Goal: Task Accomplishment & Management: Complete application form

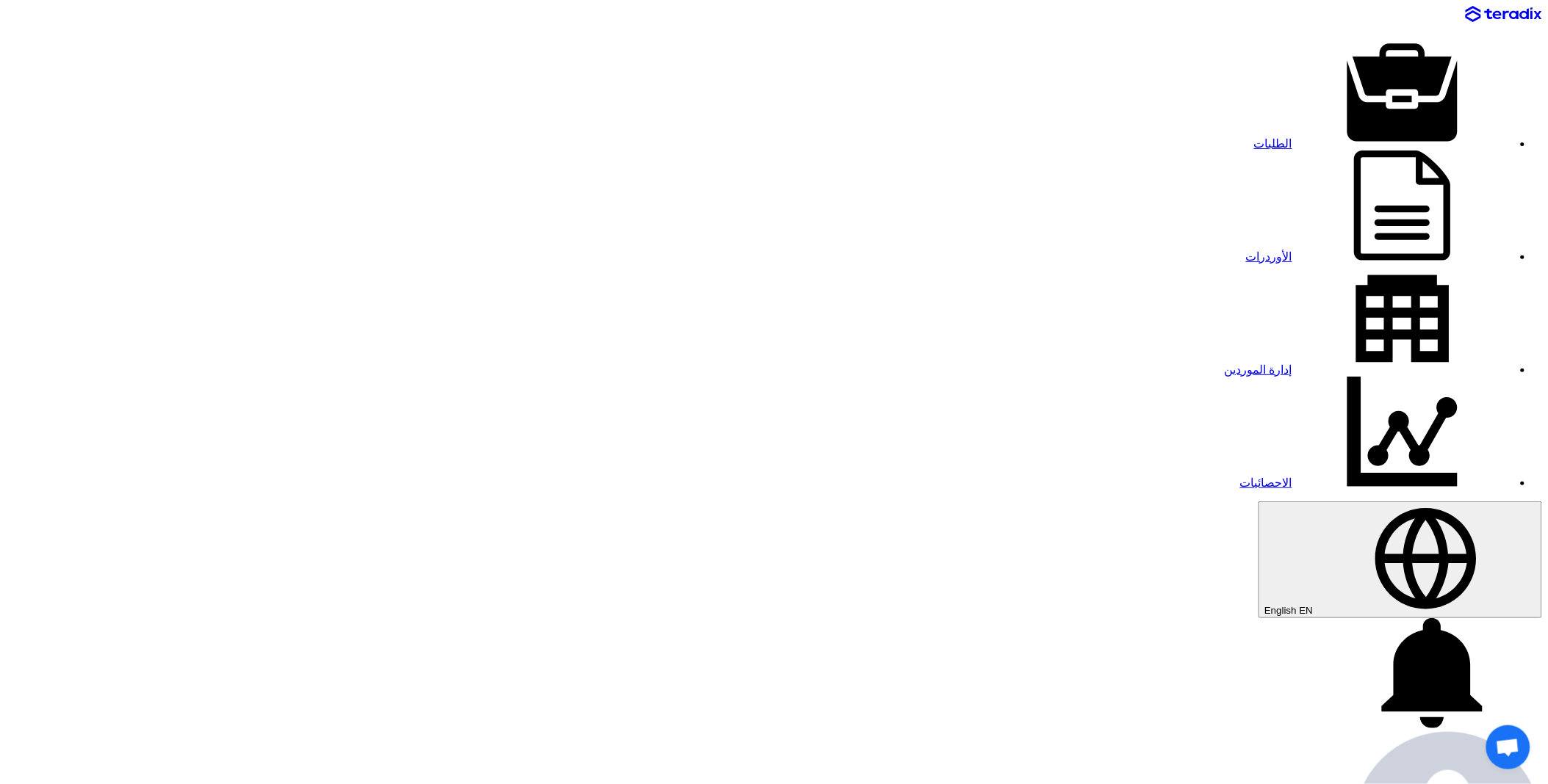
paste input "8100007067"
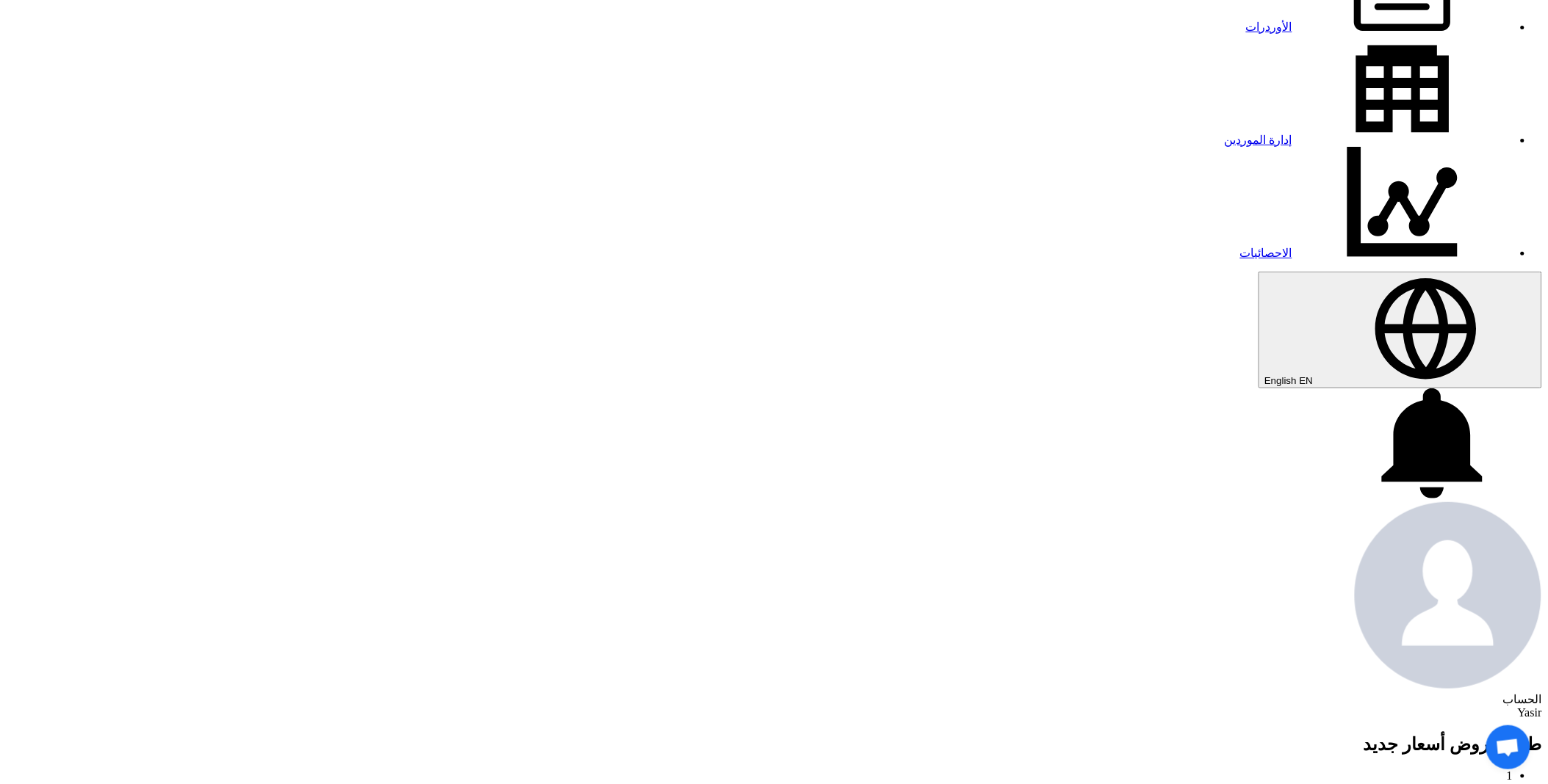
scroll to position [245, 0]
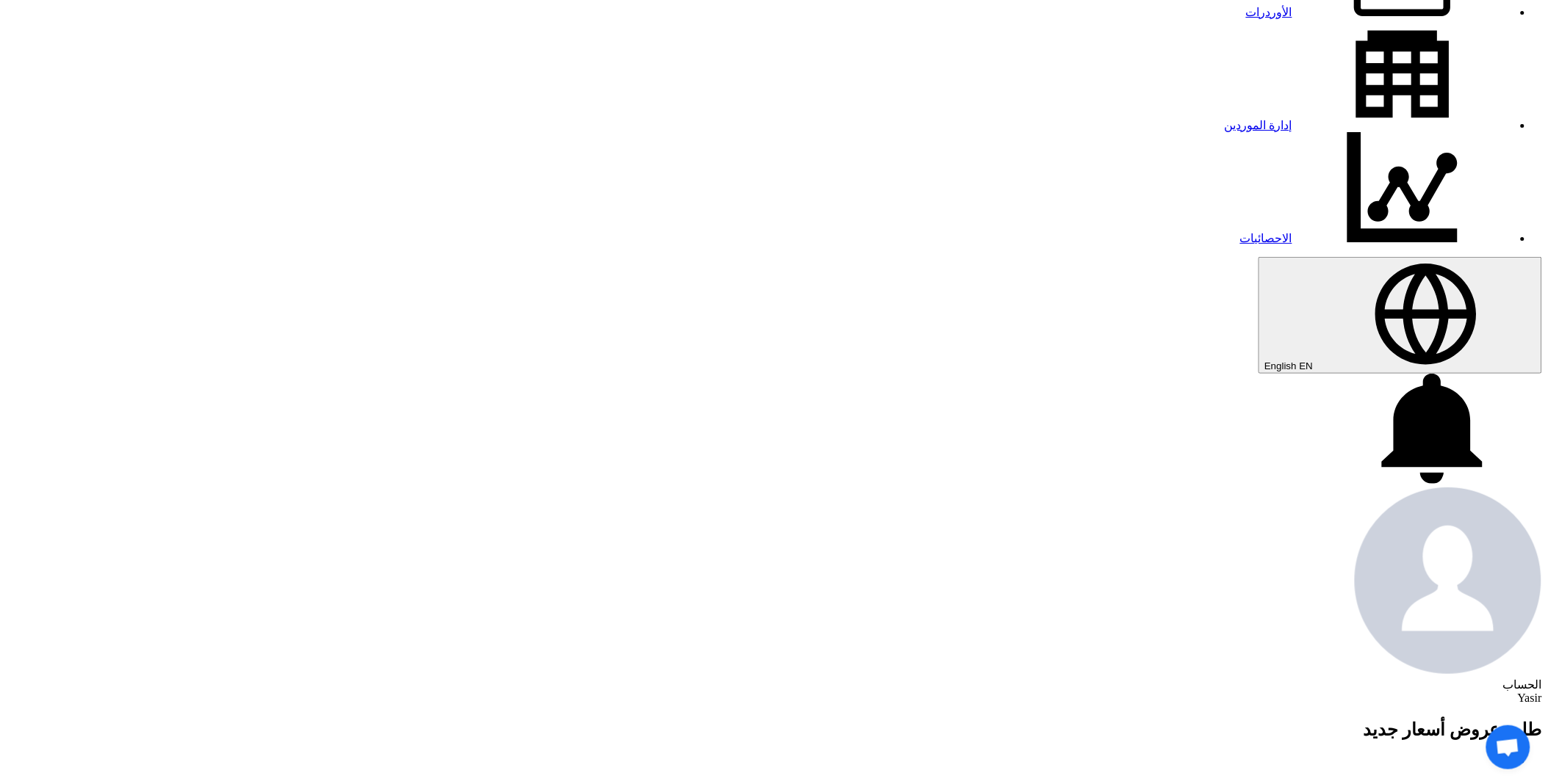
type input "8100007067"
paste input "8100007067"
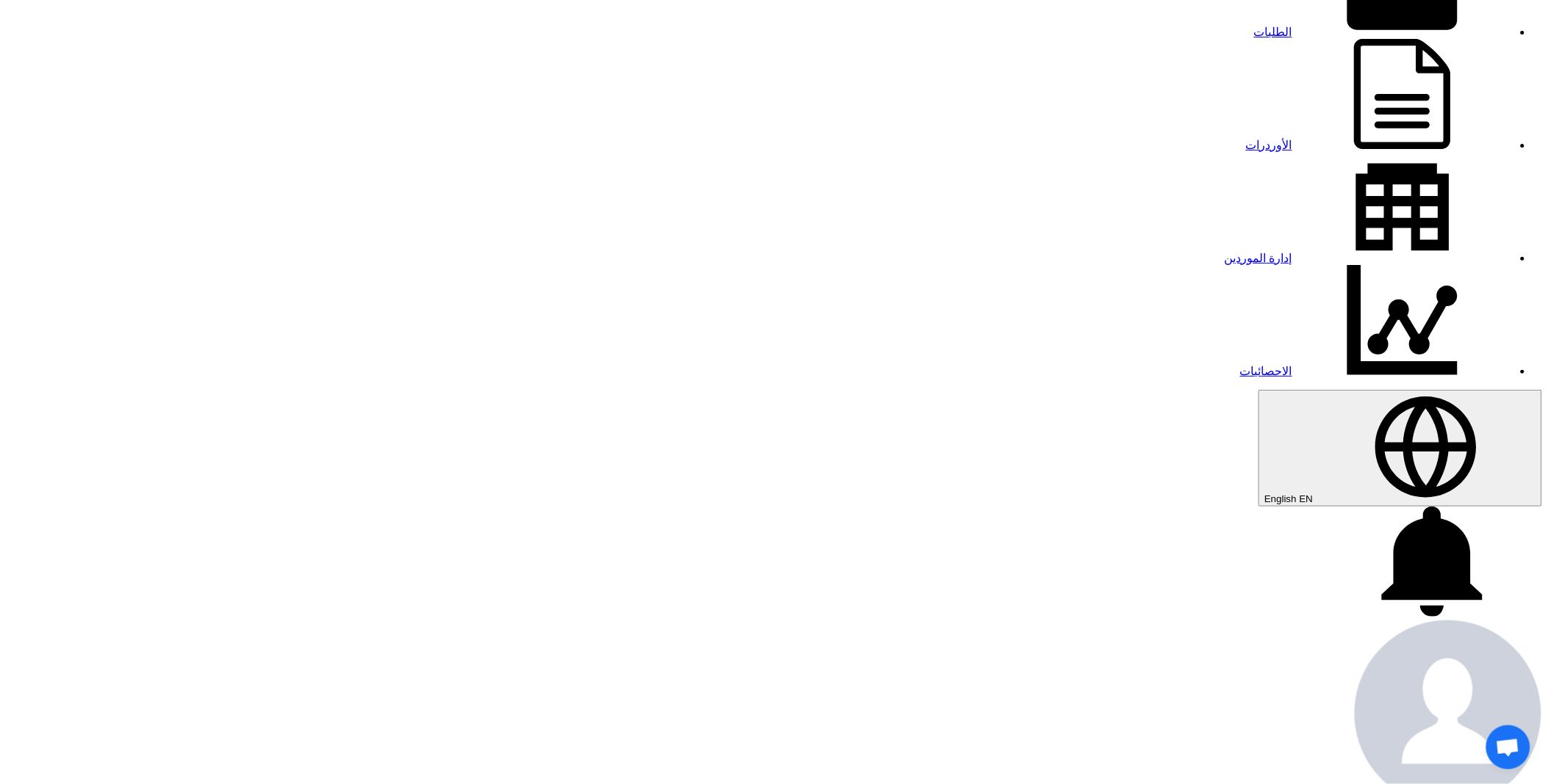
scroll to position [0, 0]
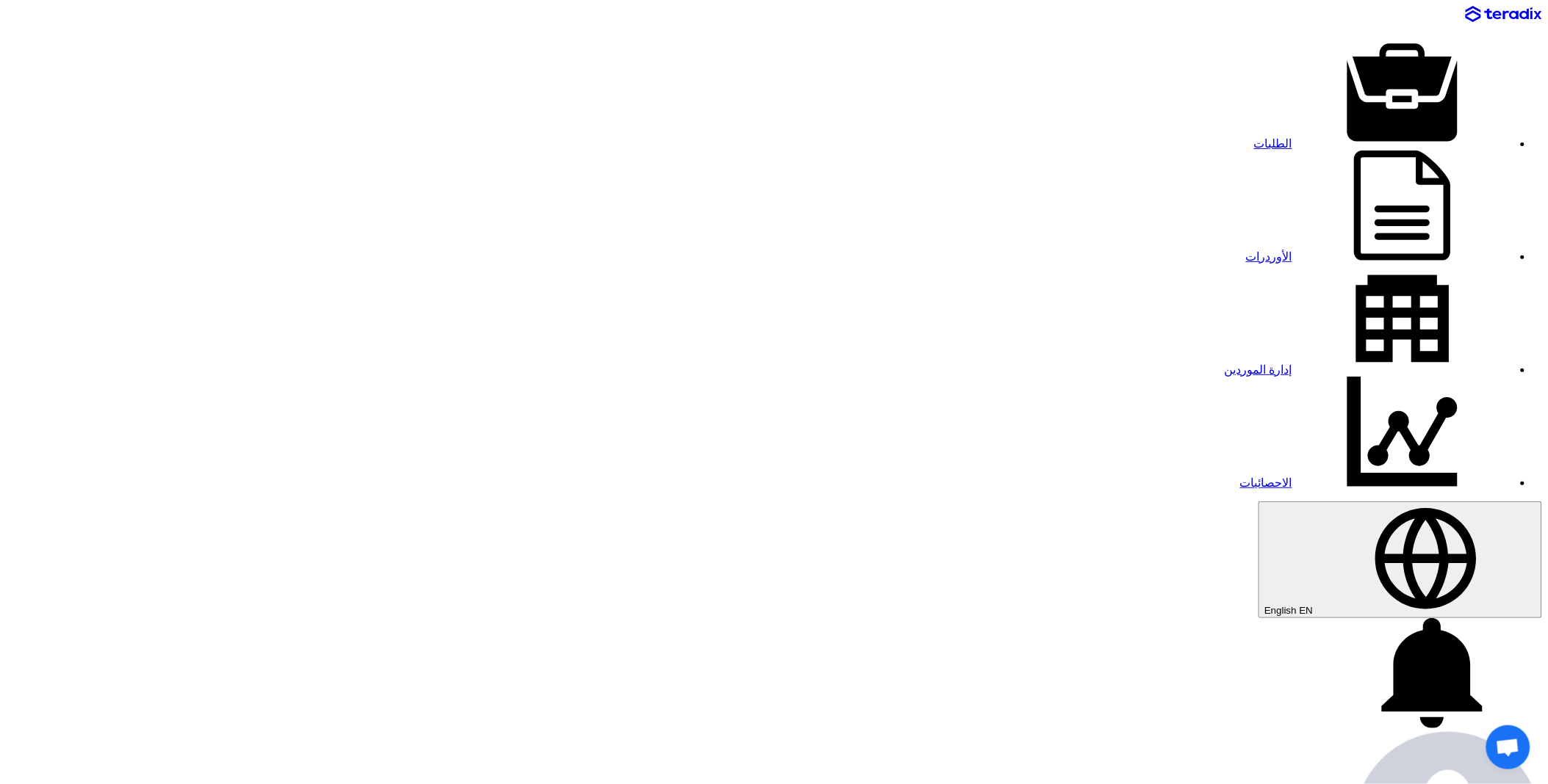
type input "8100007067"
type input "[DATE]"
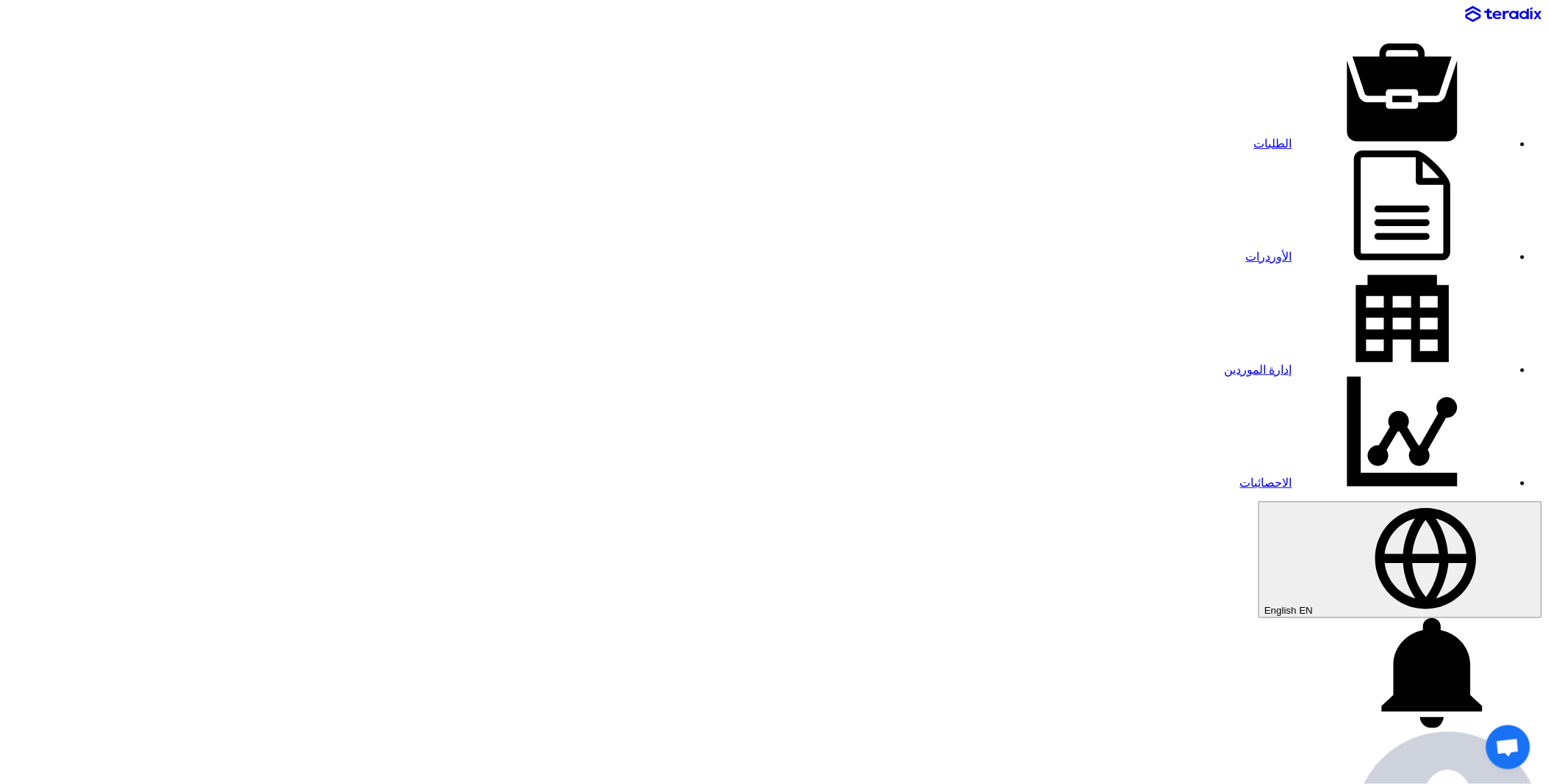
type input "11"
type input "01"
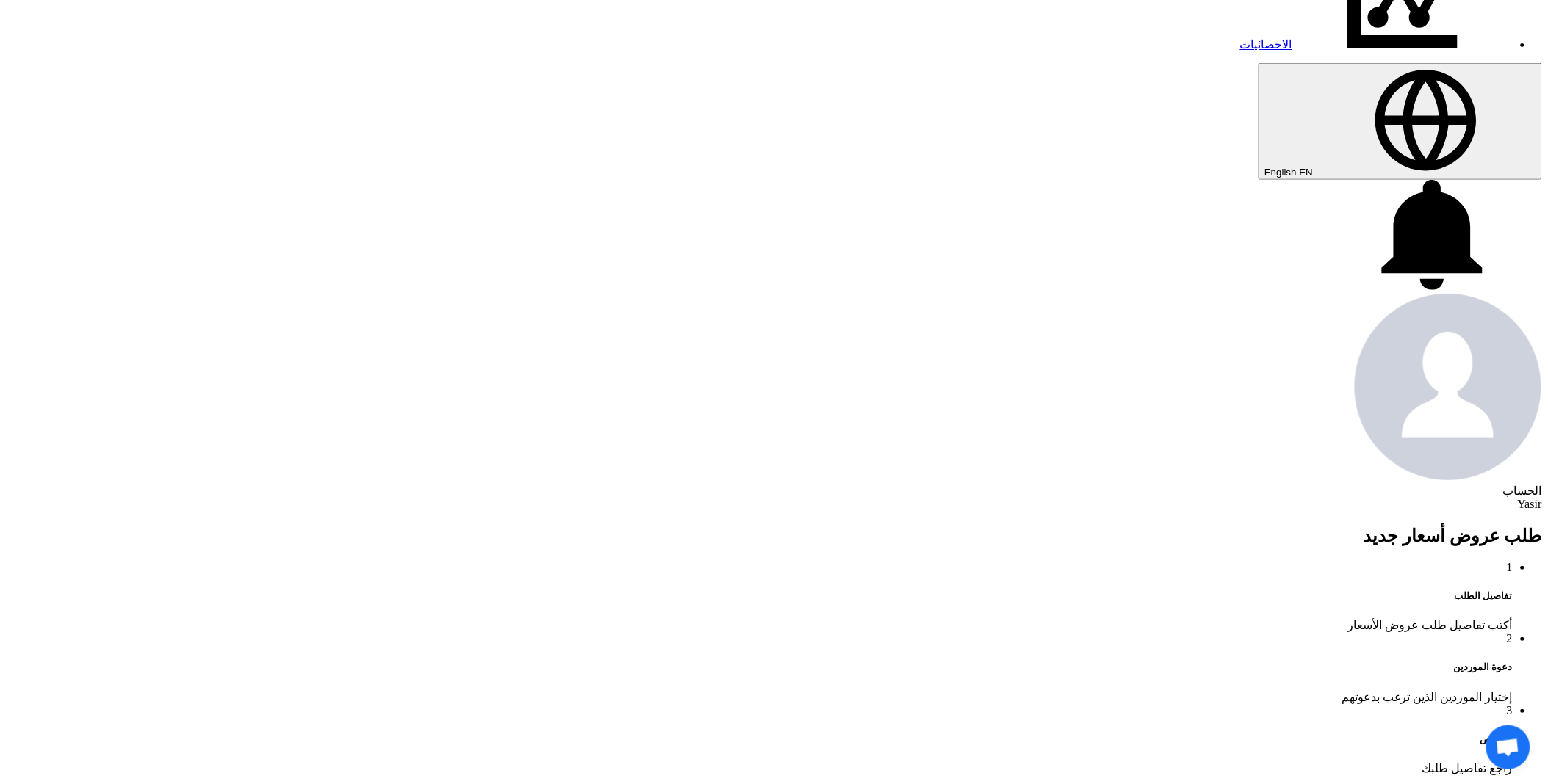
scroll to position [489, 0]
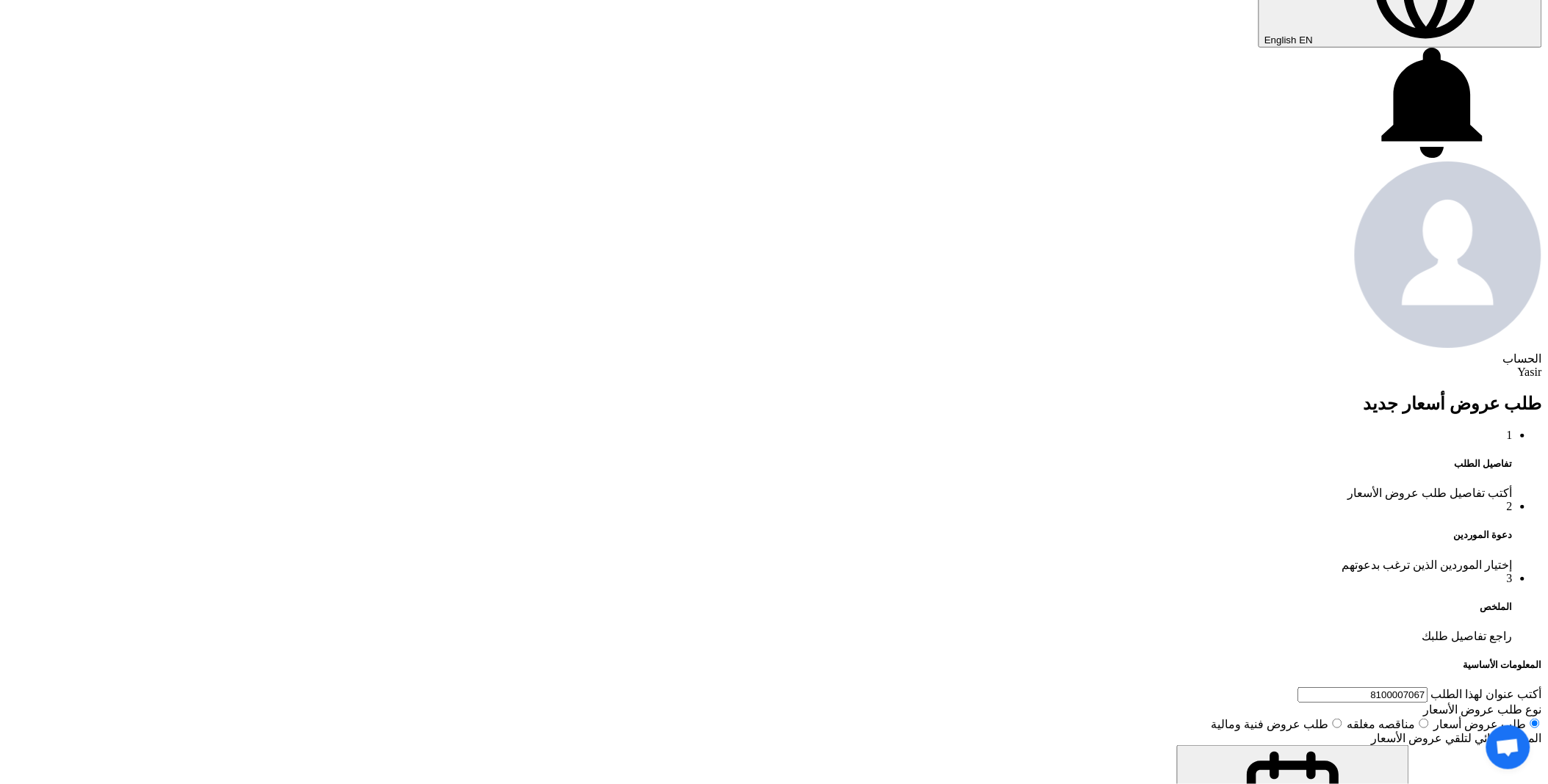
scroll to position [142, 0]
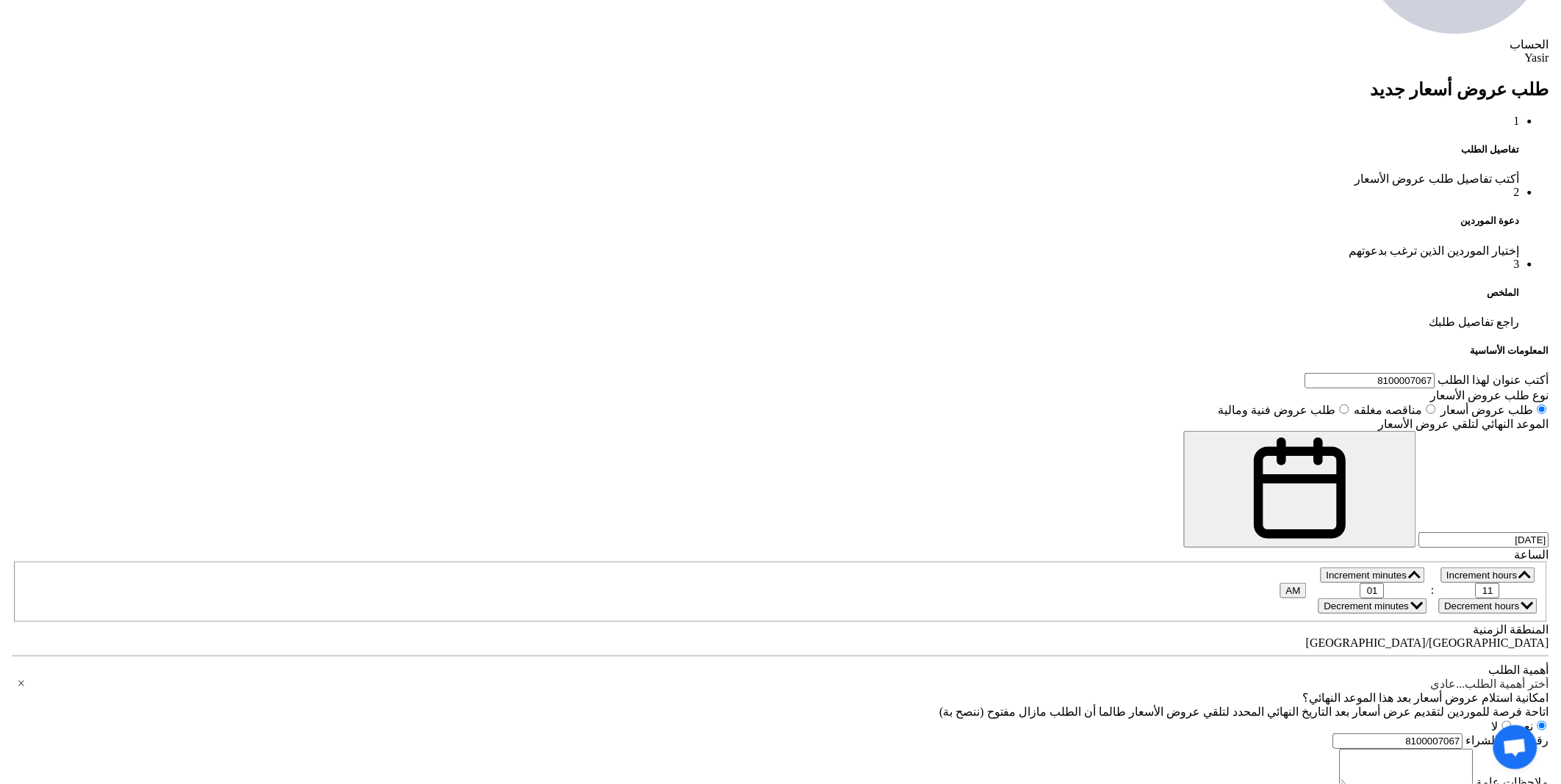
scroll to position [898, 0]
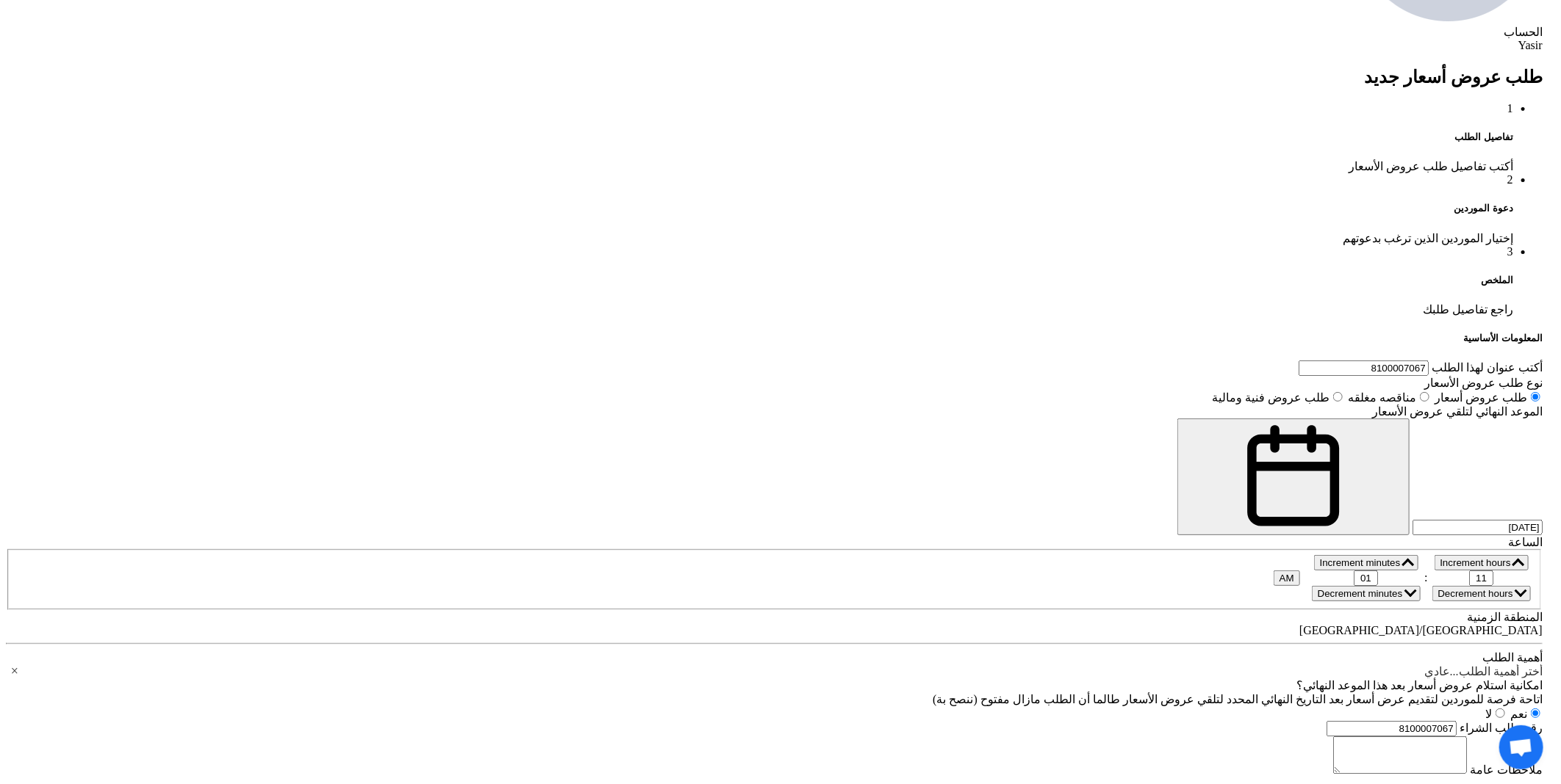
scroll to position [163, 0]
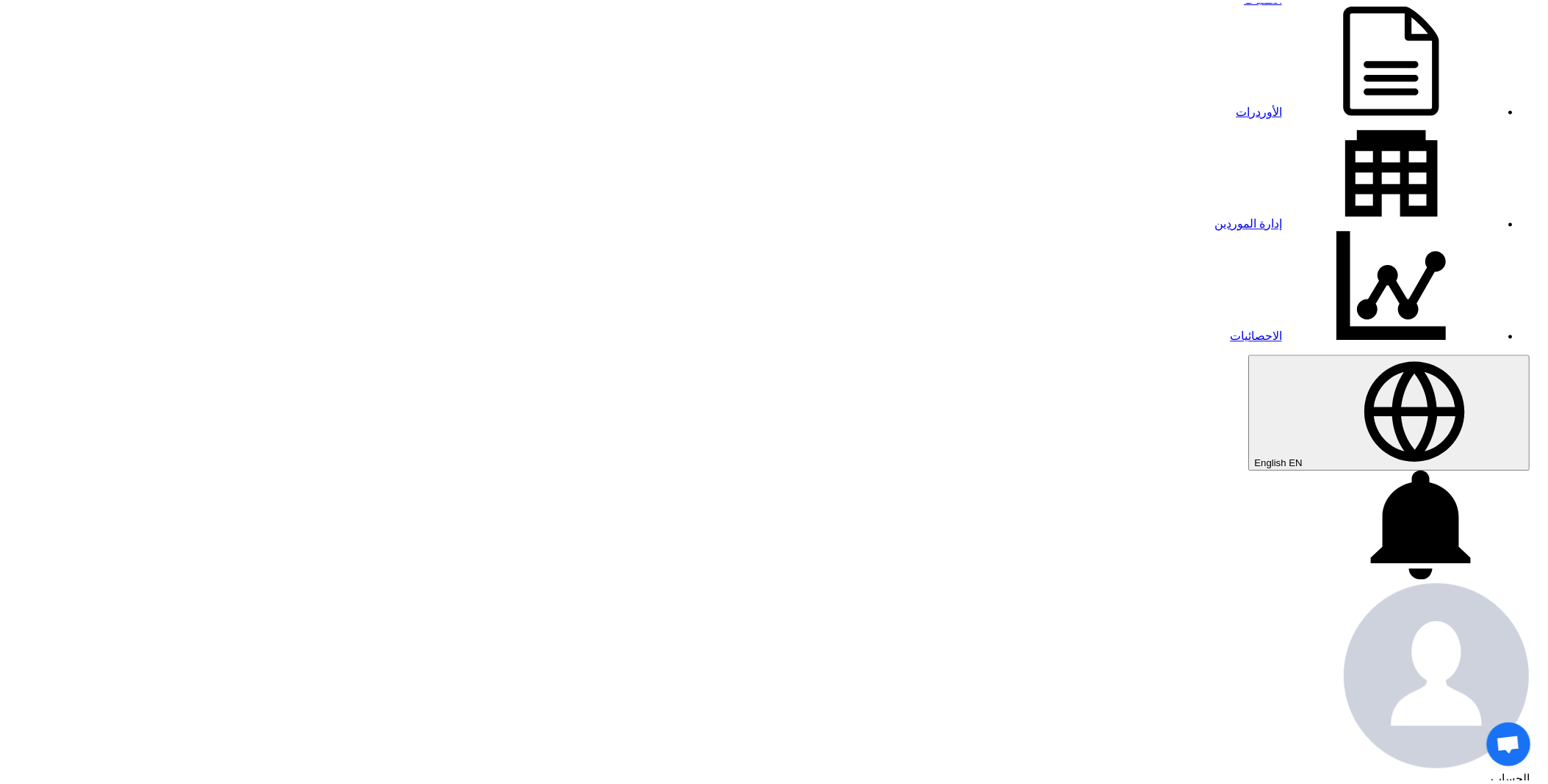
scroll to position [39, 0]
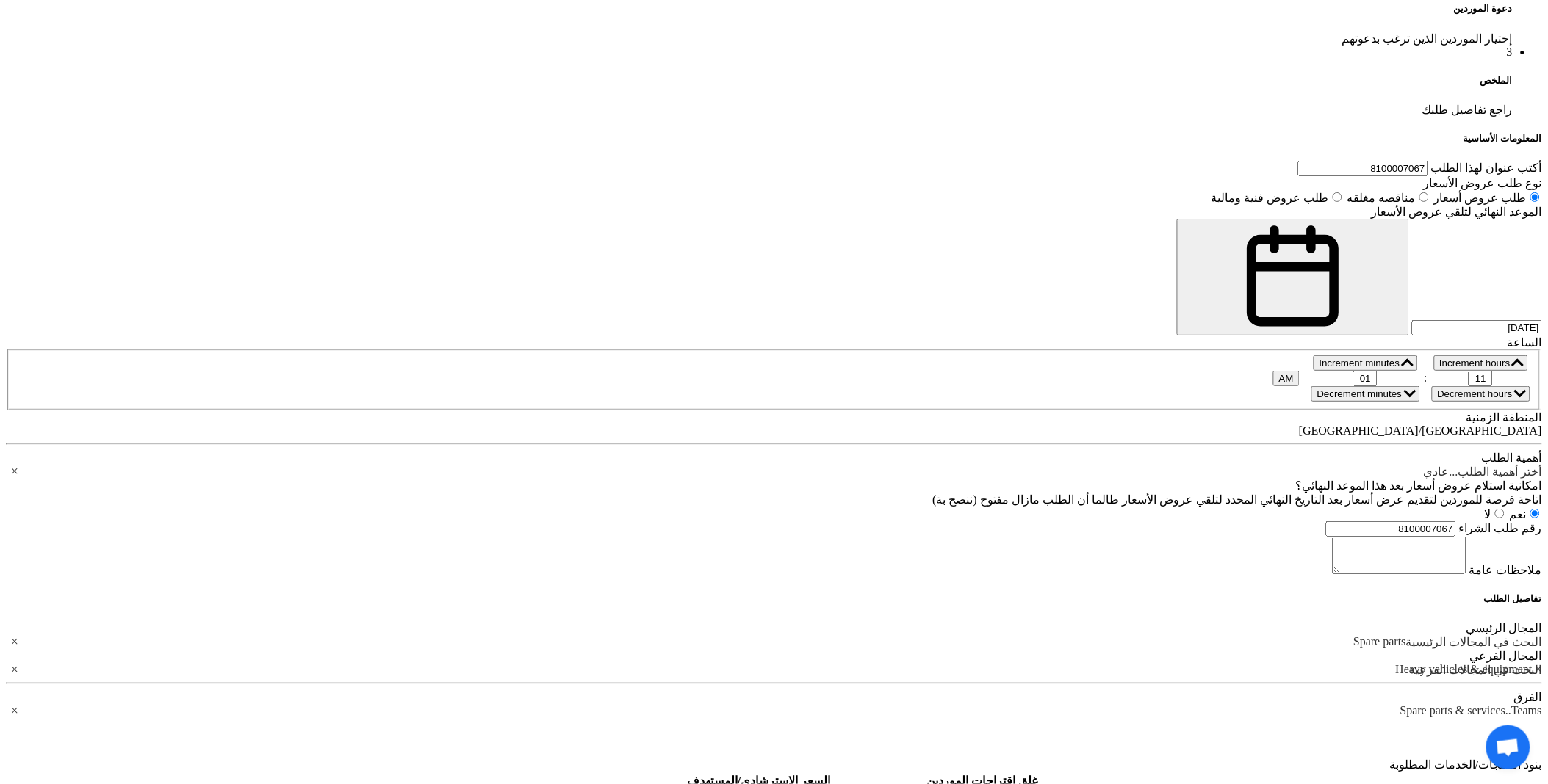
scroll to position [1126, 0]
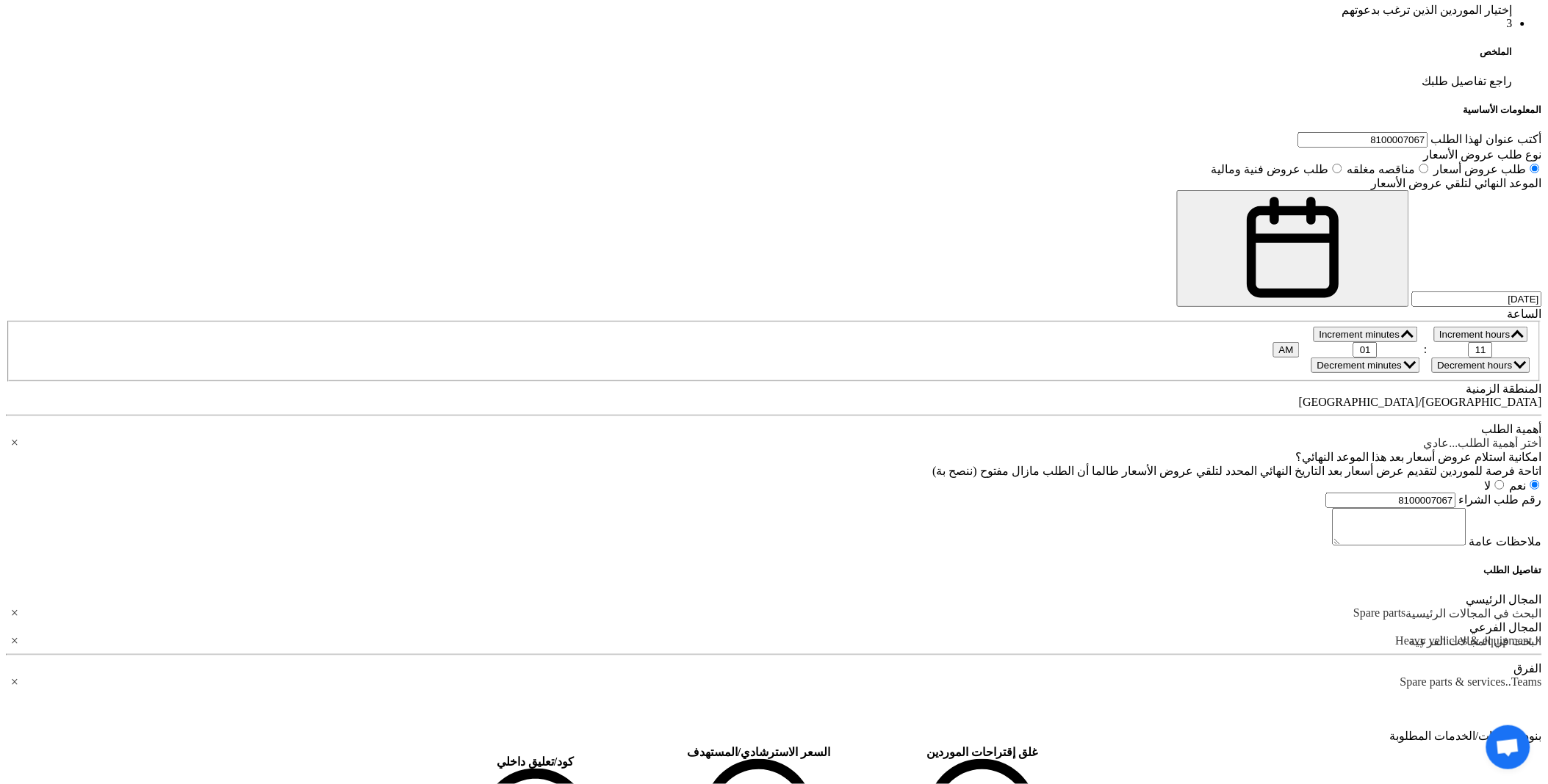
drag, startPoint x: 1024, startPoint y: 260, endPoint x: 1129, endPoint y: 259, distance: 105.0
drag, startPoint x: 1021, startPoint y: 332, endPoint x: 1121, endPoint y: 332, distance: 100.0
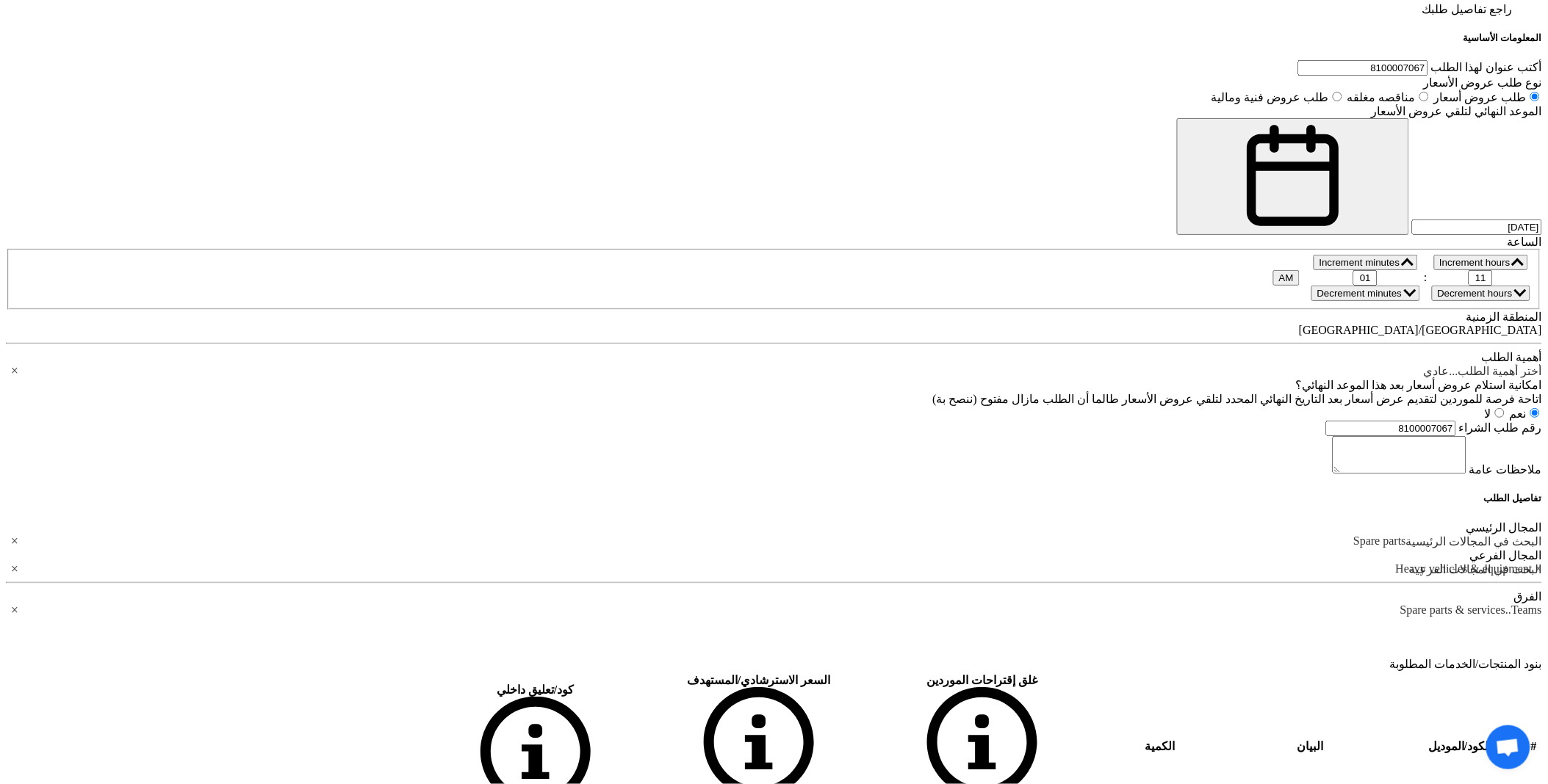
scroll to position [1289, 0]
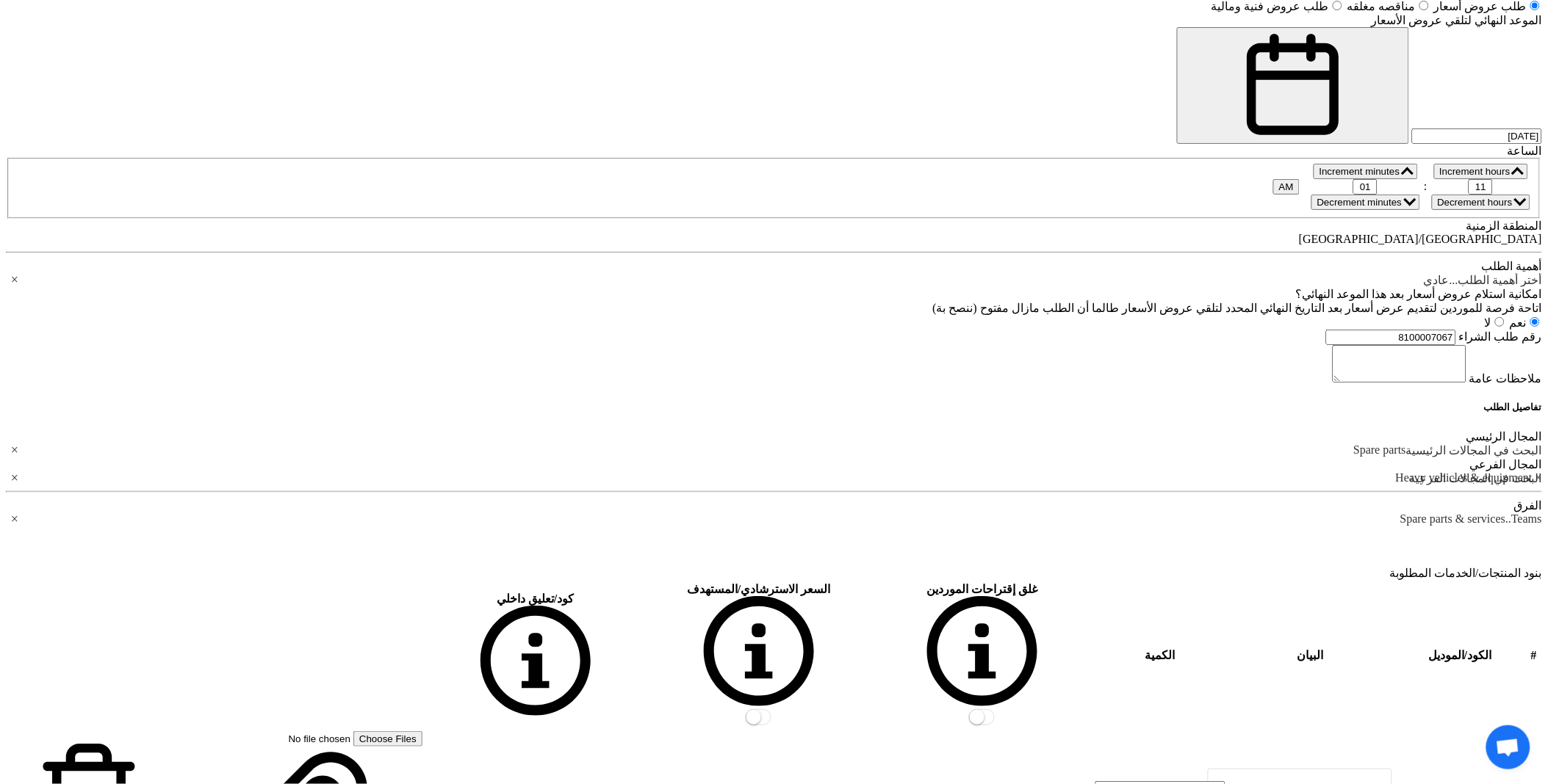
drag, startPoint x: 1048, startPoint y: 526, endPoint x: 1110, endPoint y: 524, distance: 62.0
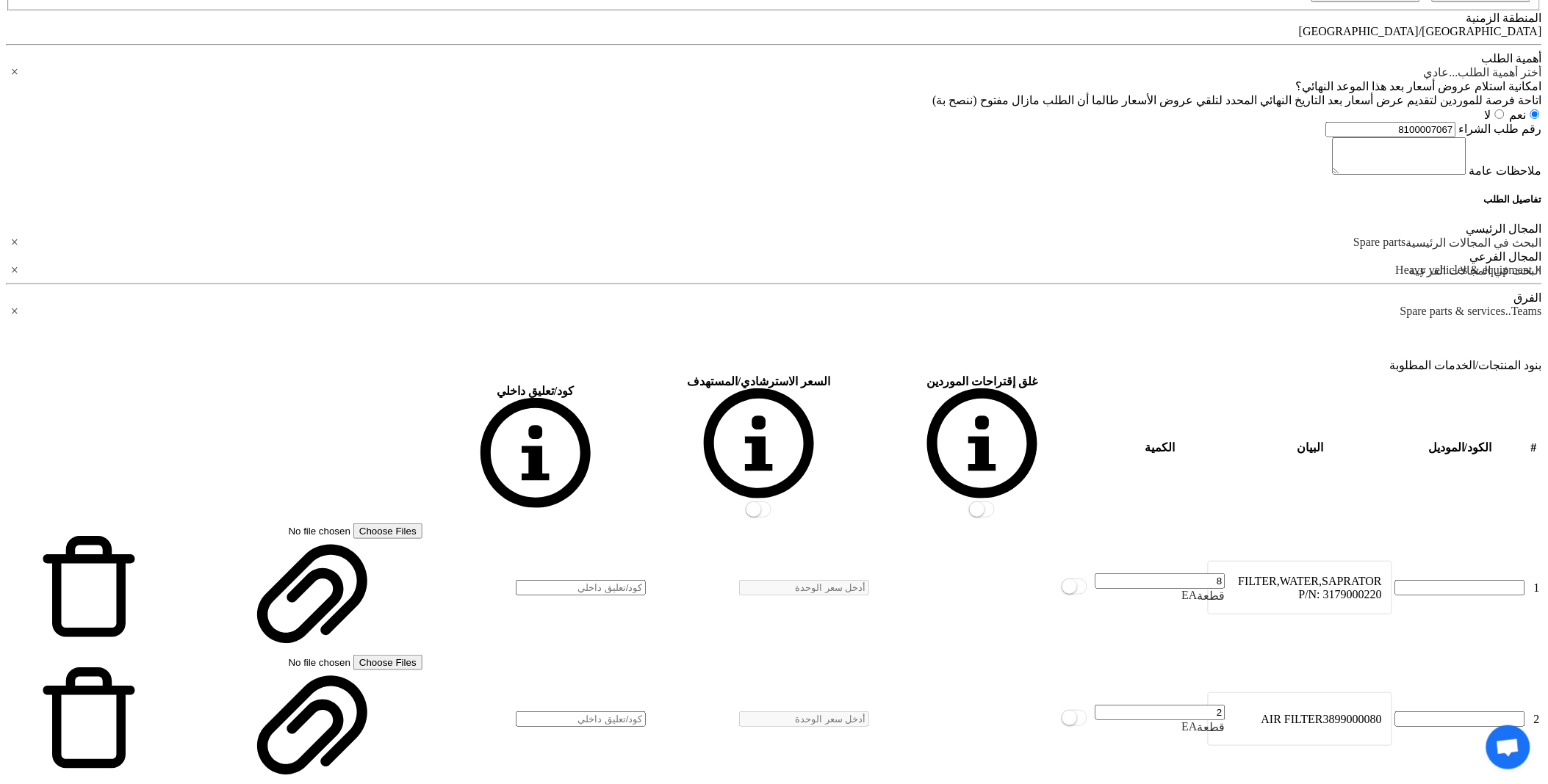
scroll to position [1534, 0]
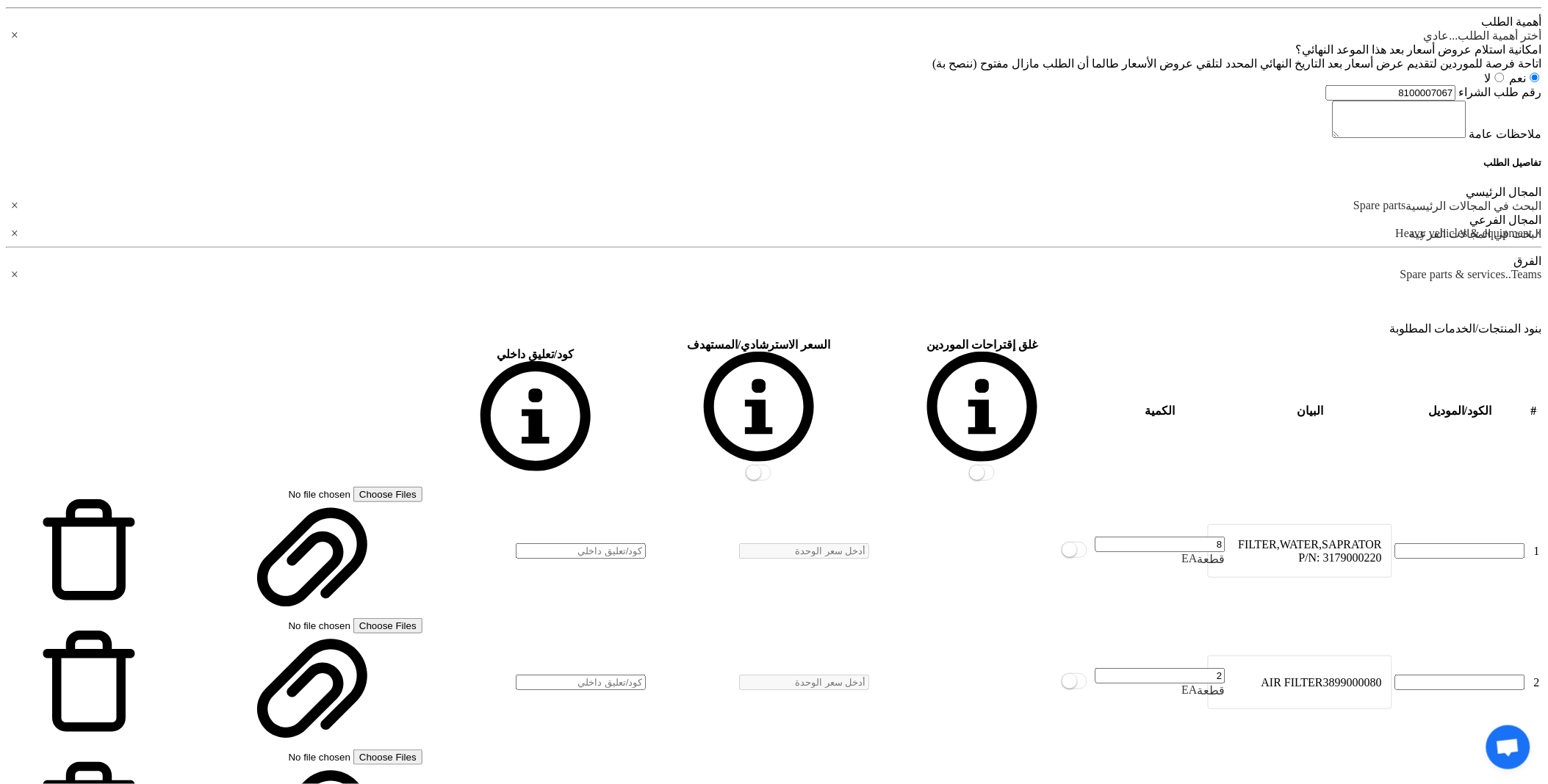
drag, startPoint x: 1166, startPoint y: 496, endPoint x: 1184, endPoint y: 496, distance: 18.0
drag, startPoint x: 1089, startPoint y: 569, endPoint x: 1096, endPoint y: 568, distance: 7.1
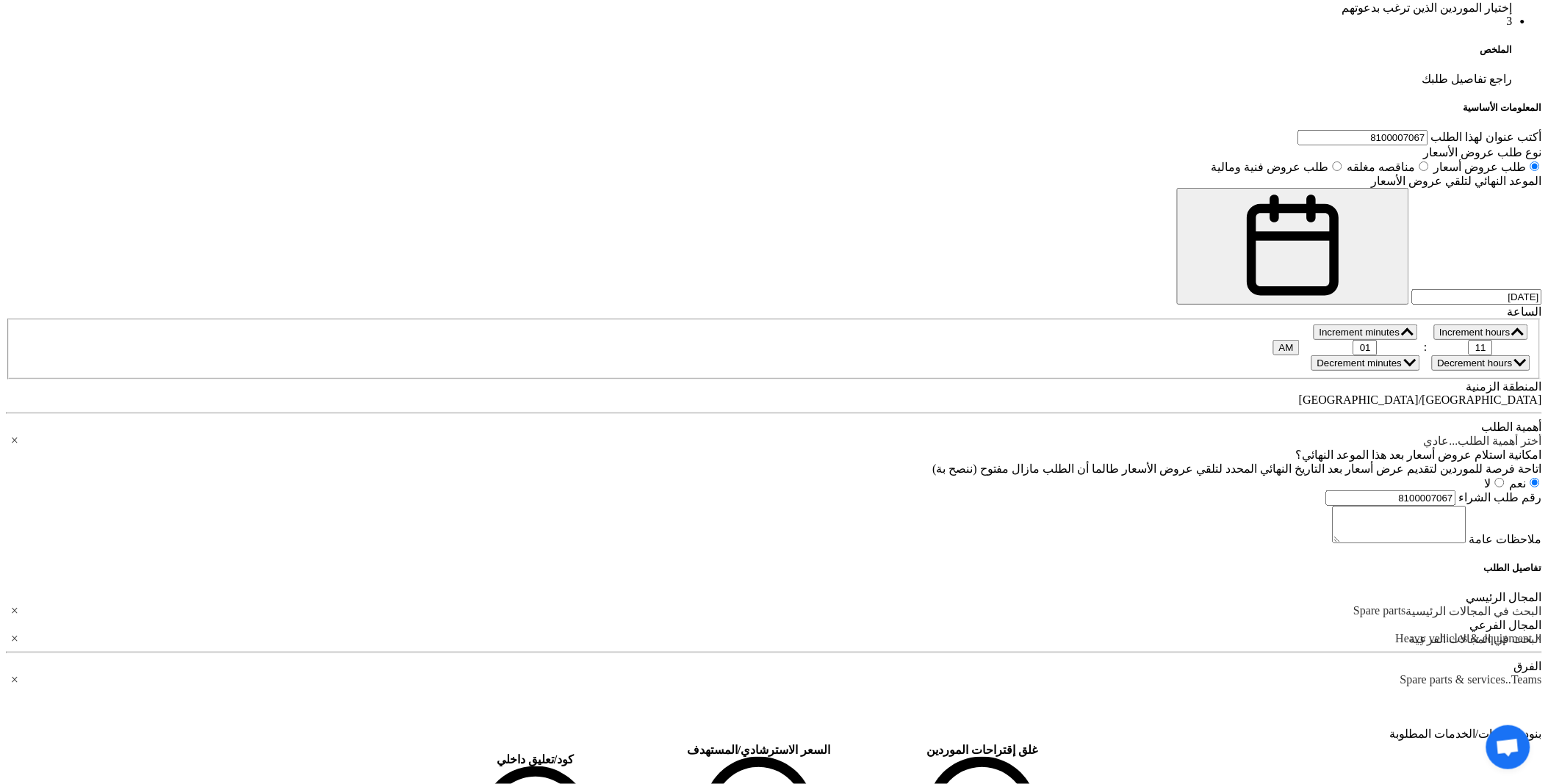
scroll to position [1126, 0]
drag, startPoint x: 819, startPoint y: 177, endPoint x: 834, endPoint y: 177, distance: 15.0
type input "9"
type input "10"
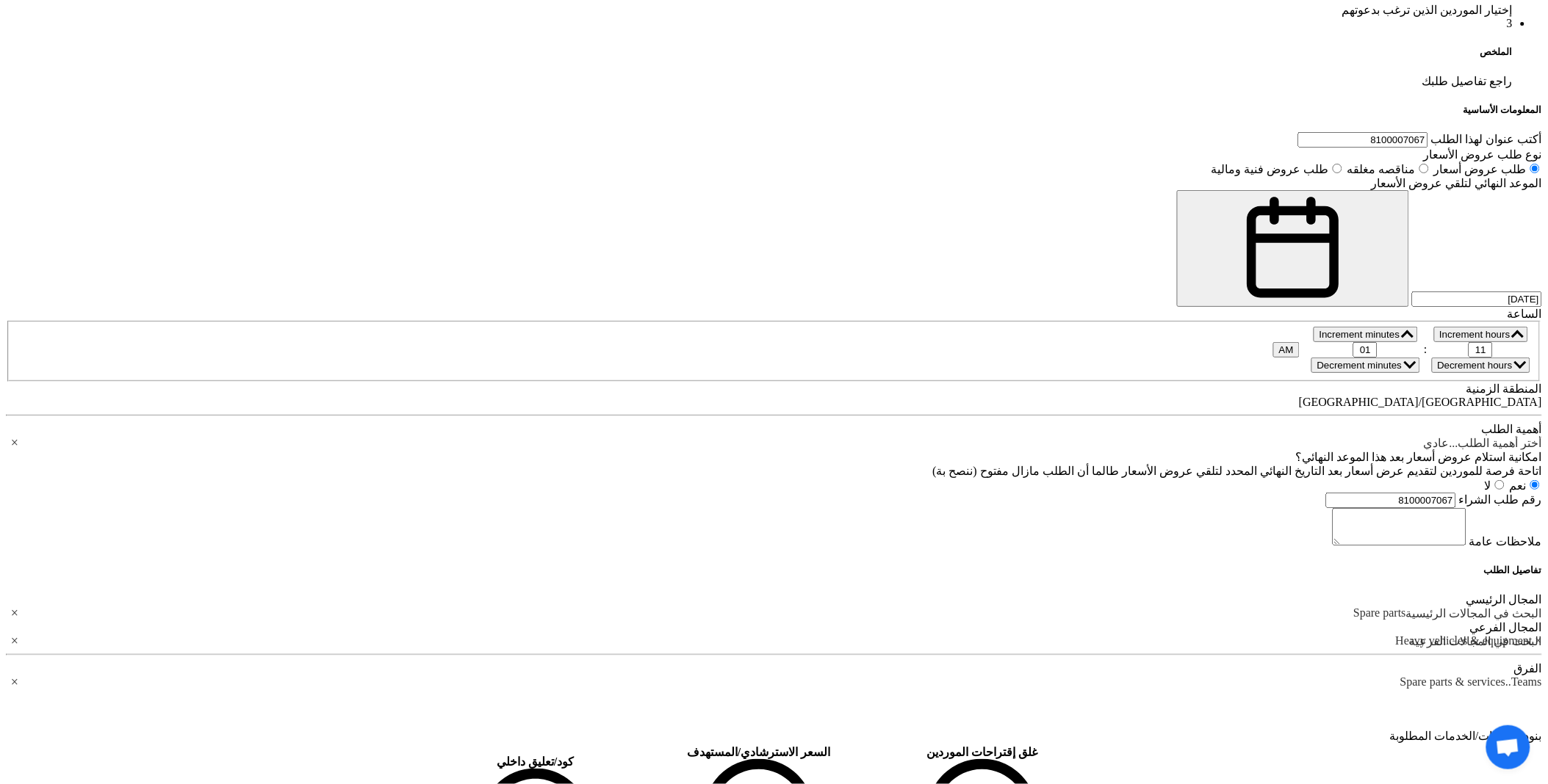
drag, startPoint x: 811, startPoint y: 244, endPoint x: 848, endPoint y: 258, distance: 39.6
type input "10"
drag, startPoint x: 814, startPoint y: 313, endPoint x: 834, endPoint y: 314, distance: 20.0
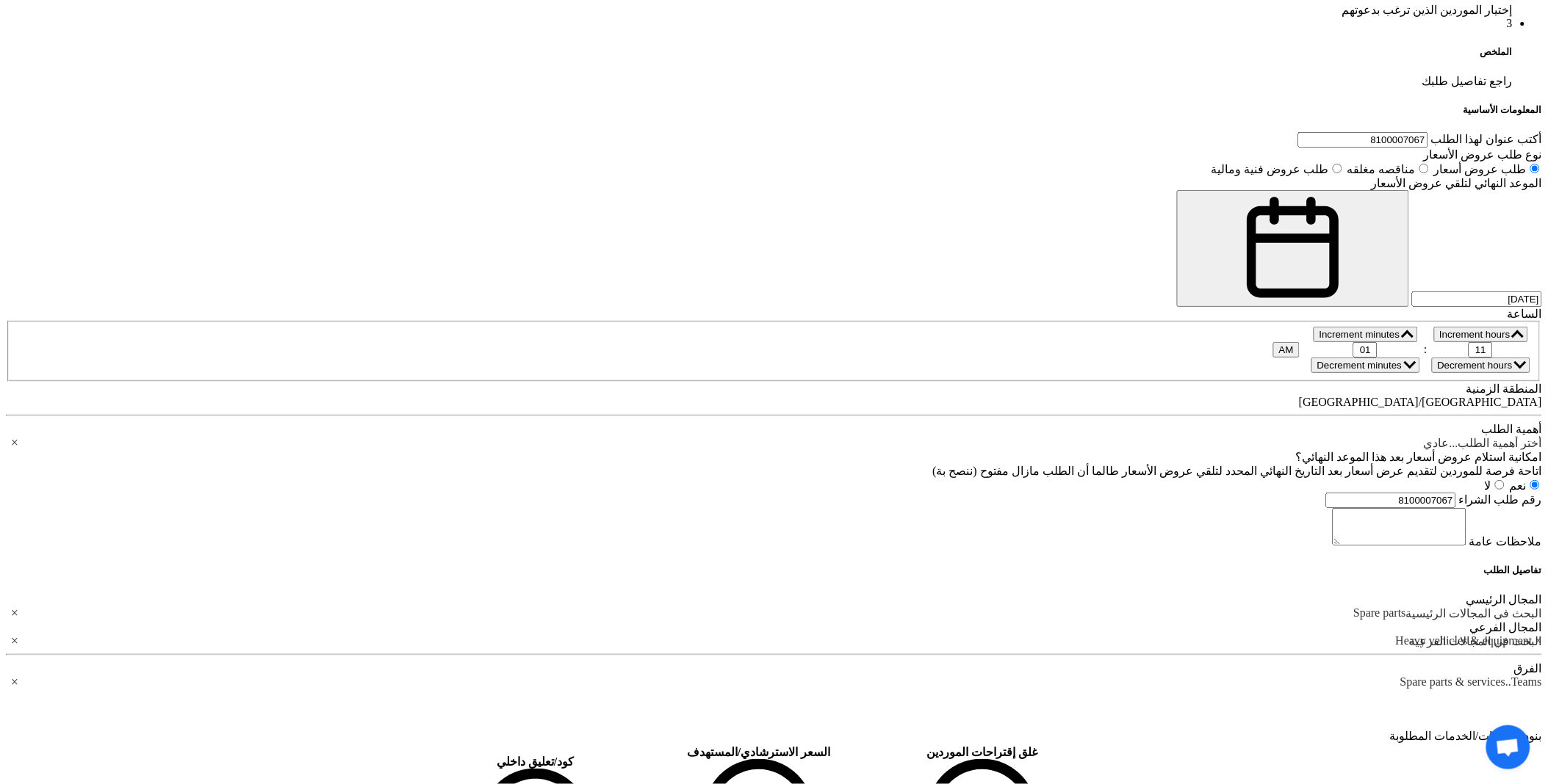
type input "10"
drag, startPoint x: 815, startPoint y: 390, endPoint x: 846, endPoint y: 387, distance: 31.1
type input "10"
drag, startPoint x: 812, startPoint y: 464, endPoint x: 847, endPoint y: 464, distance: 35.0
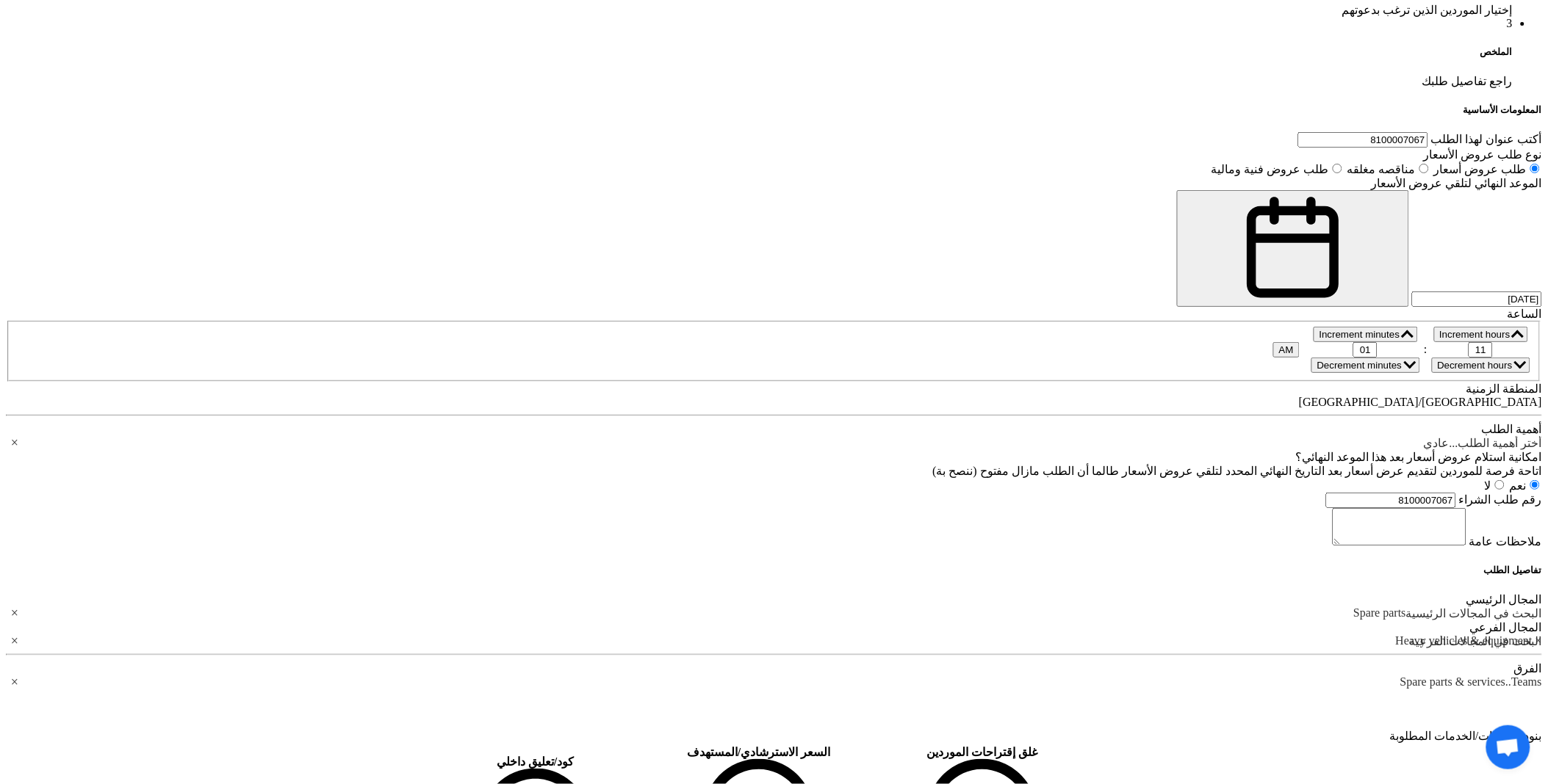
type input "10"
drag, startPoint x: 817, startPoint y: 539, endPoint x: 828, endPoint y: 529, distance: 14.9
type input "10"
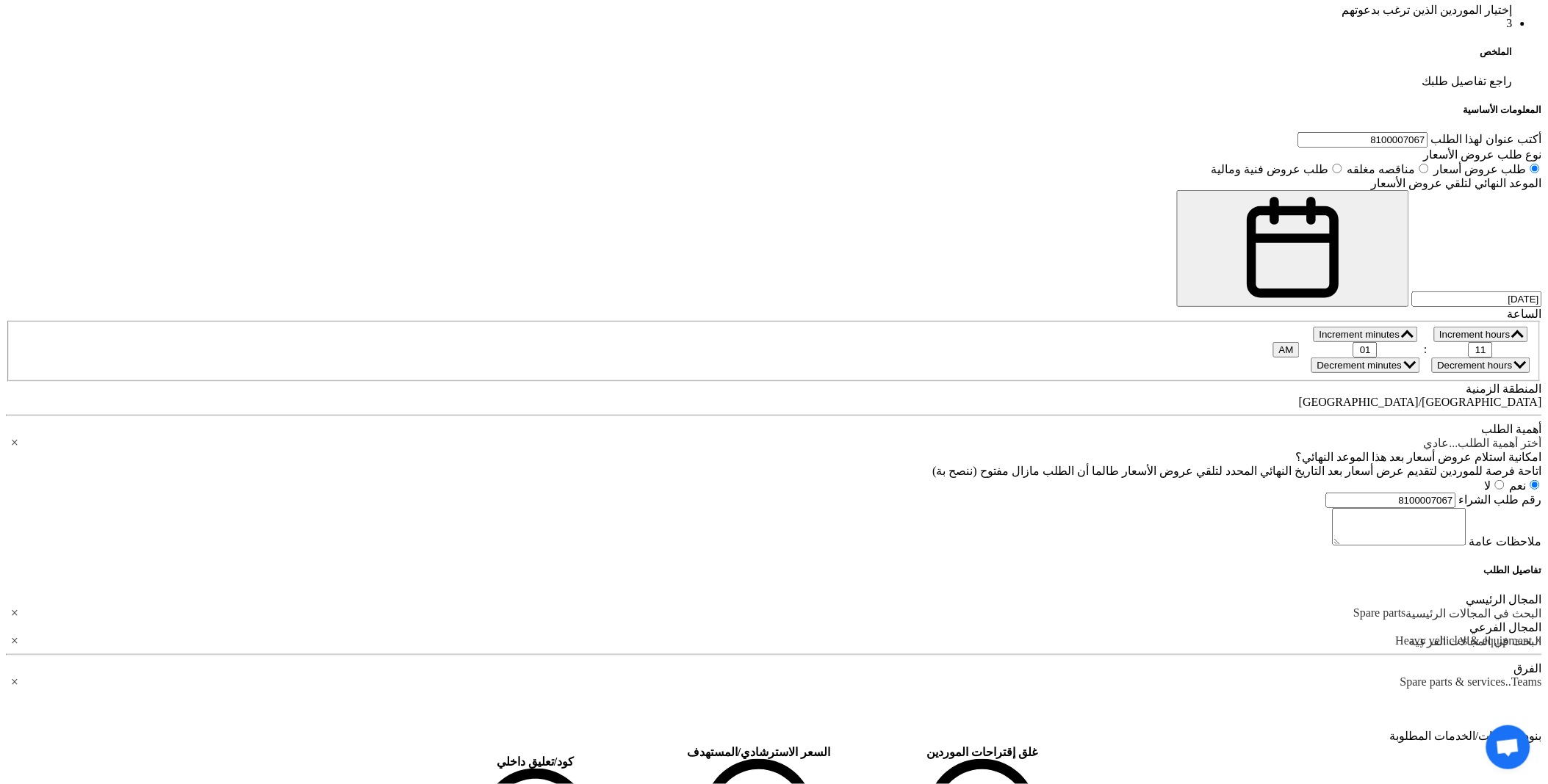
drag, startPoint x: 815, startPoint y: 607, endPoint x: 841, endPoint y: 607, distance: 26.0
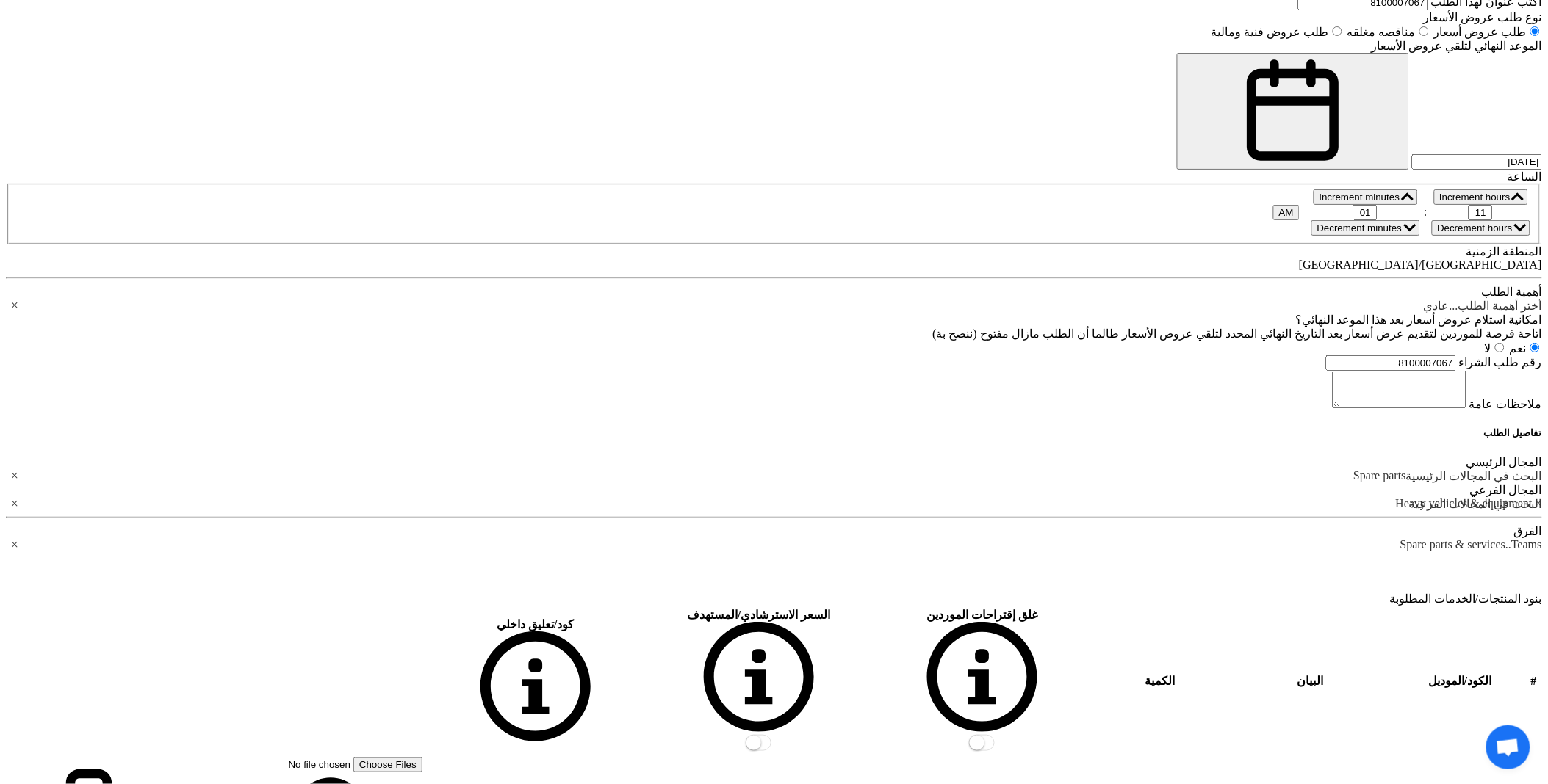
scroll to position [1289, 0]
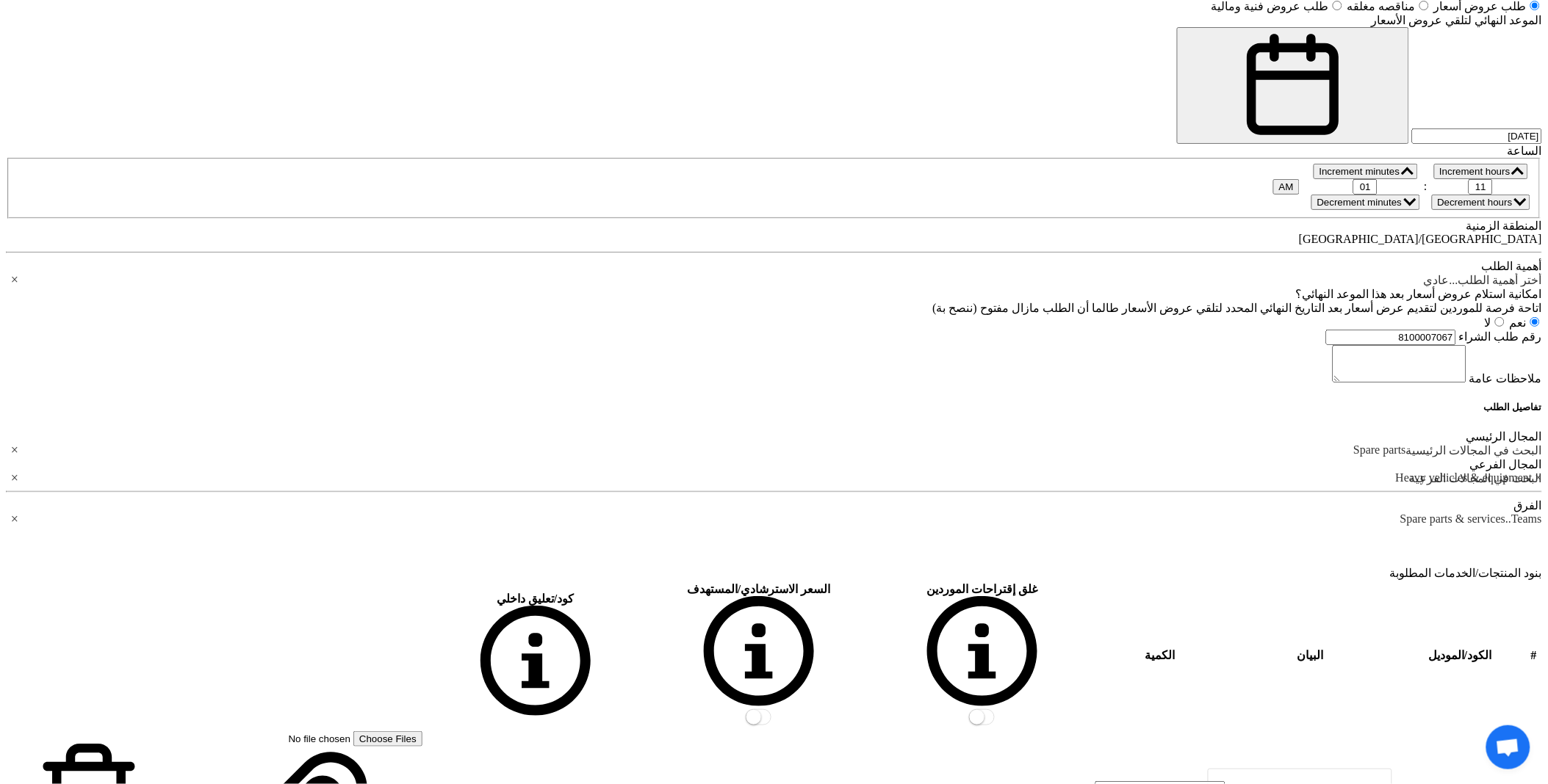
type input "10"
drag, startPoint x: 818, startPoint y: 514, endPoint x: 842, endPoint y: 514, distance: 24.0
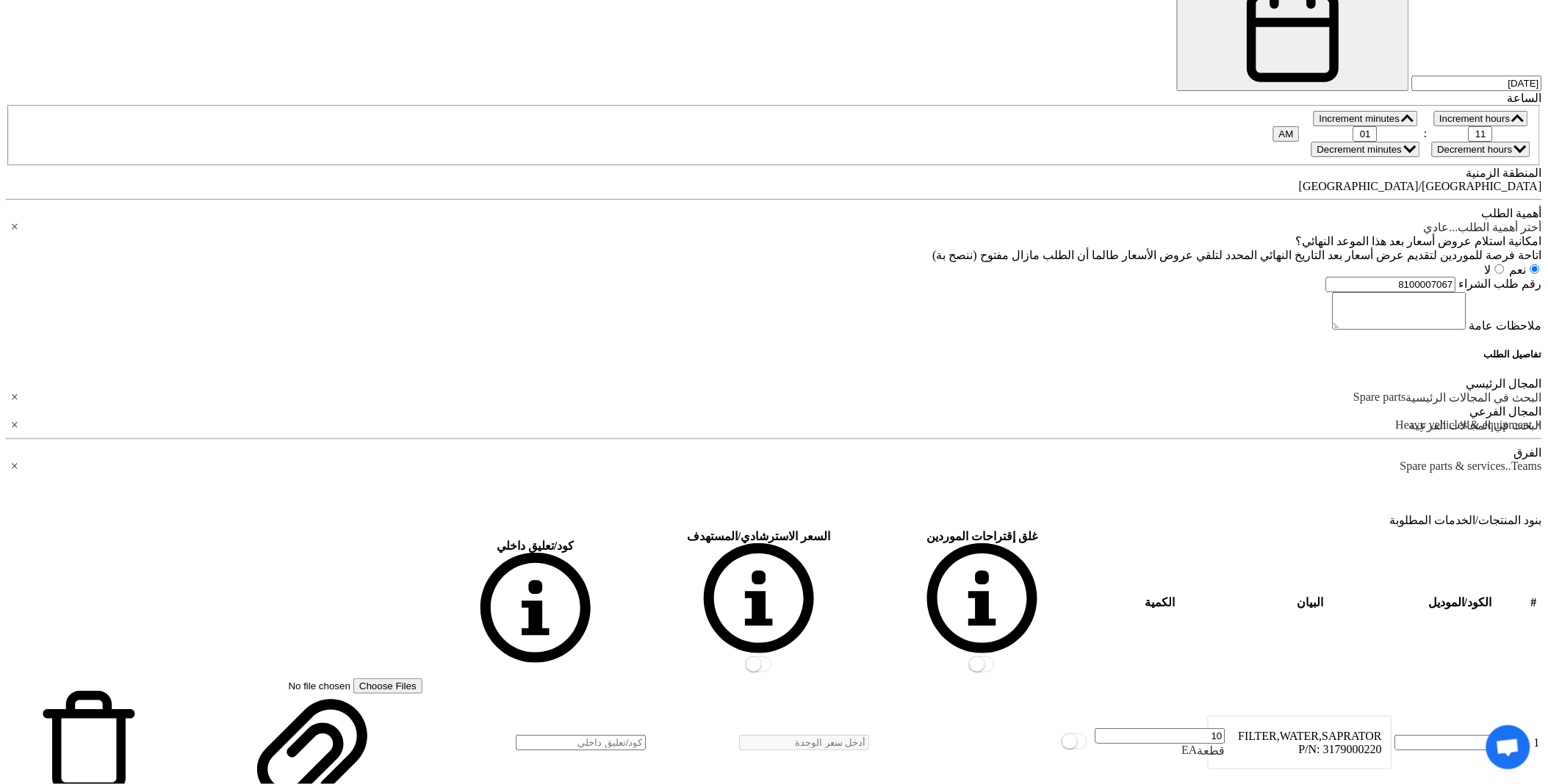
scroll to position [1370, 0]
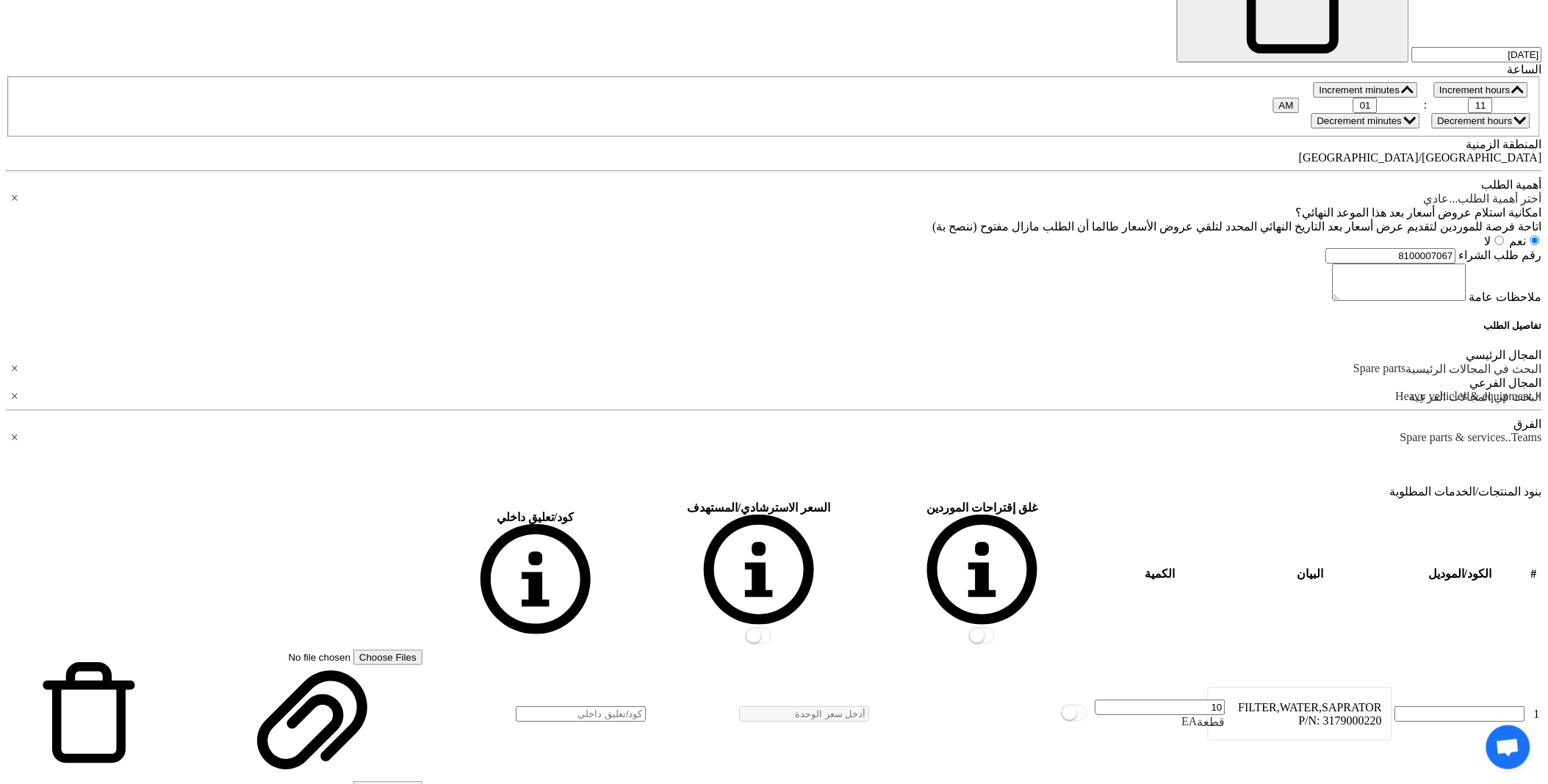
type input "10"
drag, startPoint x: 817, startPoint y: 502, endPoint x: 875, endPoint y: 501, distance: 58.0
type input "10"
drag, startPoint x: 814, startPoint y: 573, endPoint x: 830, endPoint y: 573, distance: 16.0
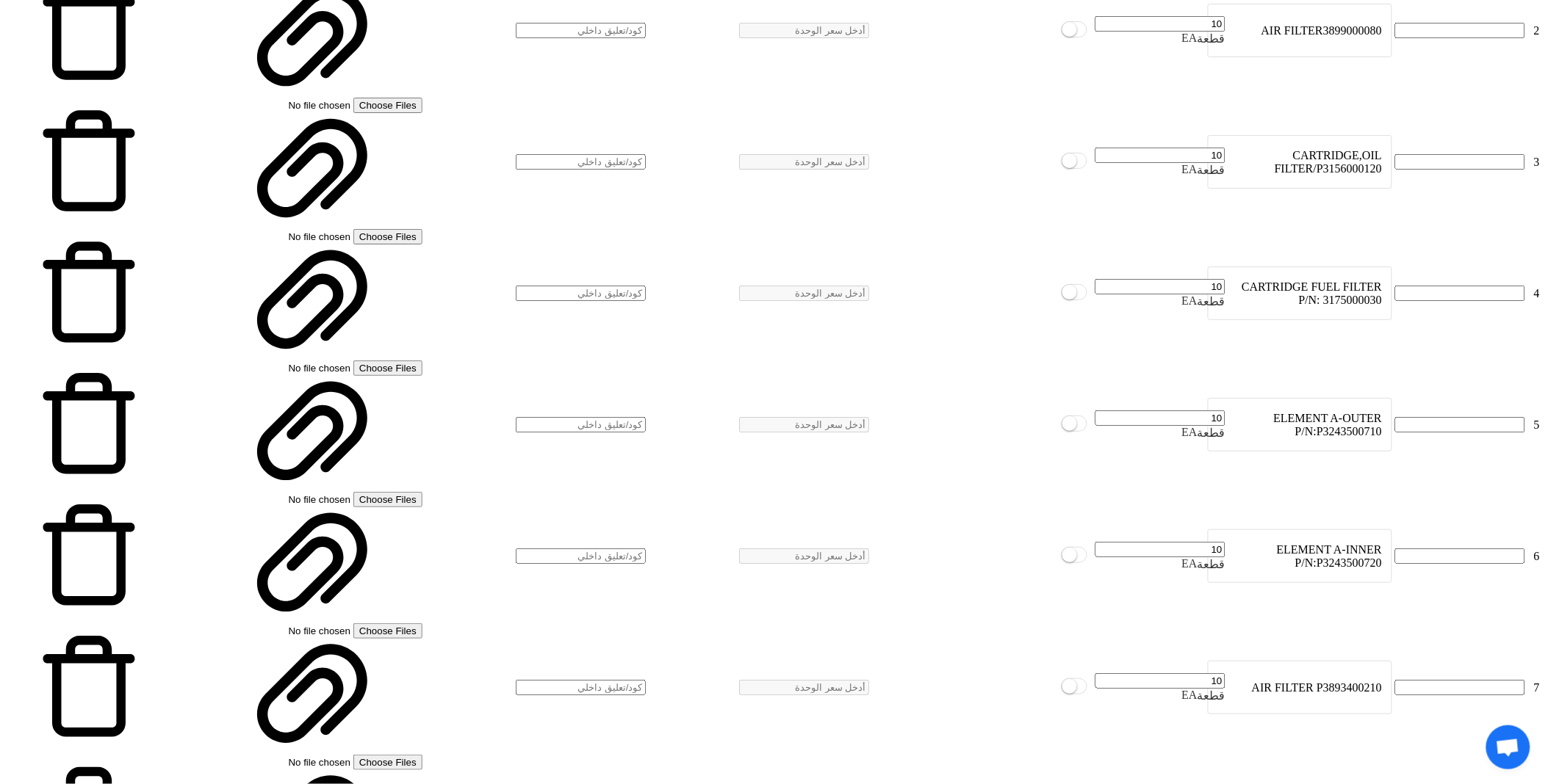
scroll to position [2186, 0]
type input "10"
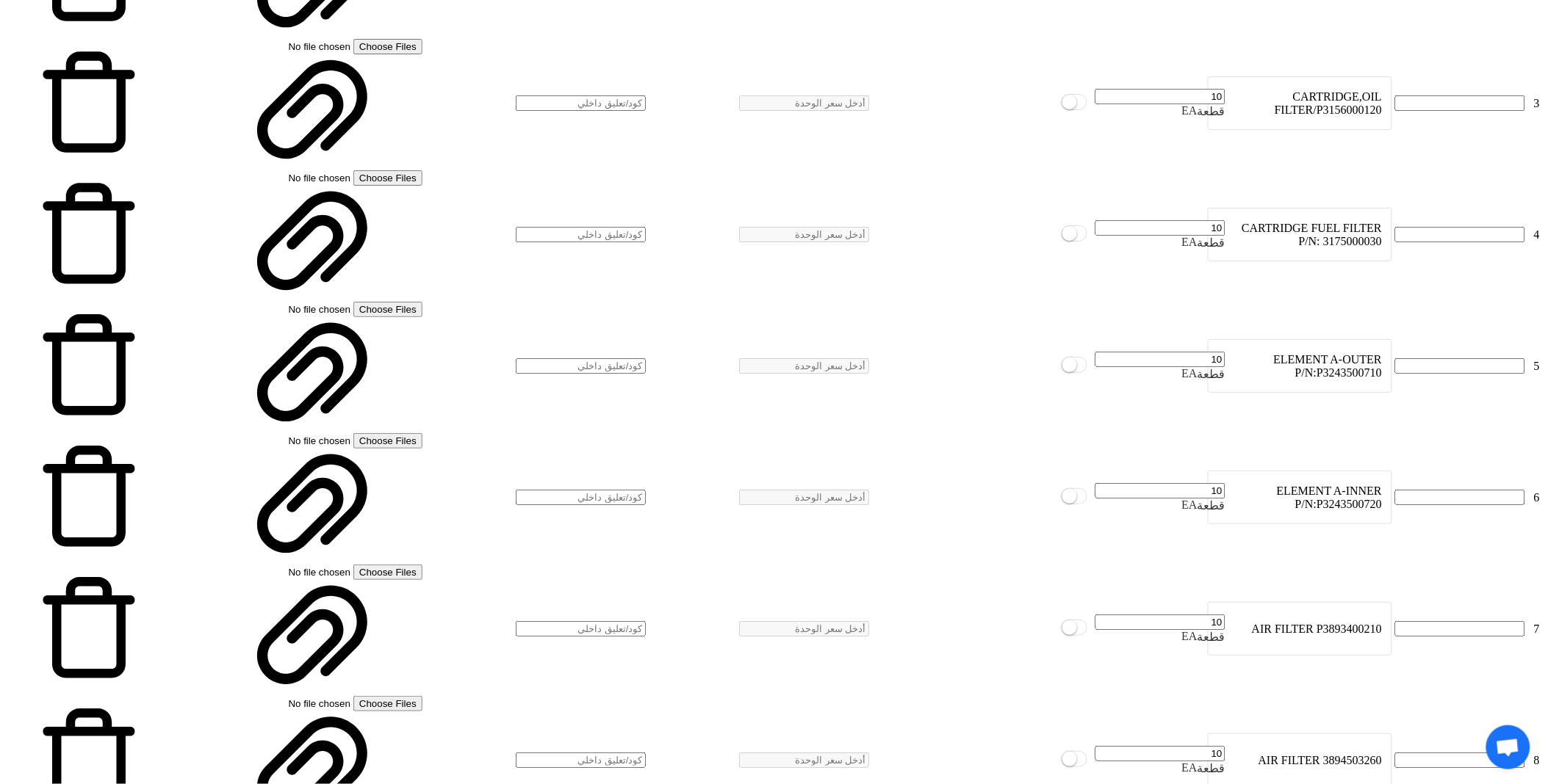
scroll to position [2350, 0]
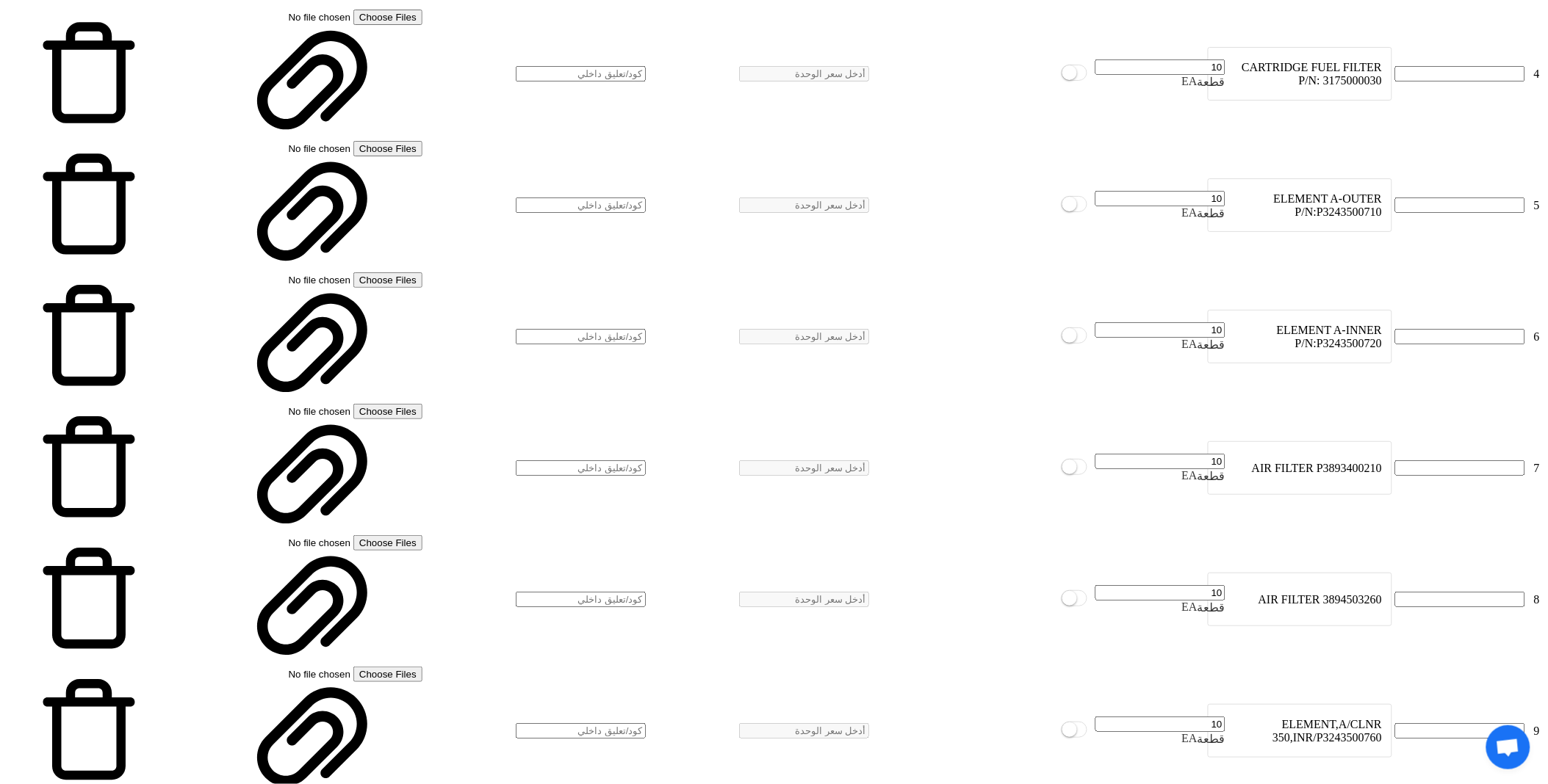
scroll to position [2514, 0]
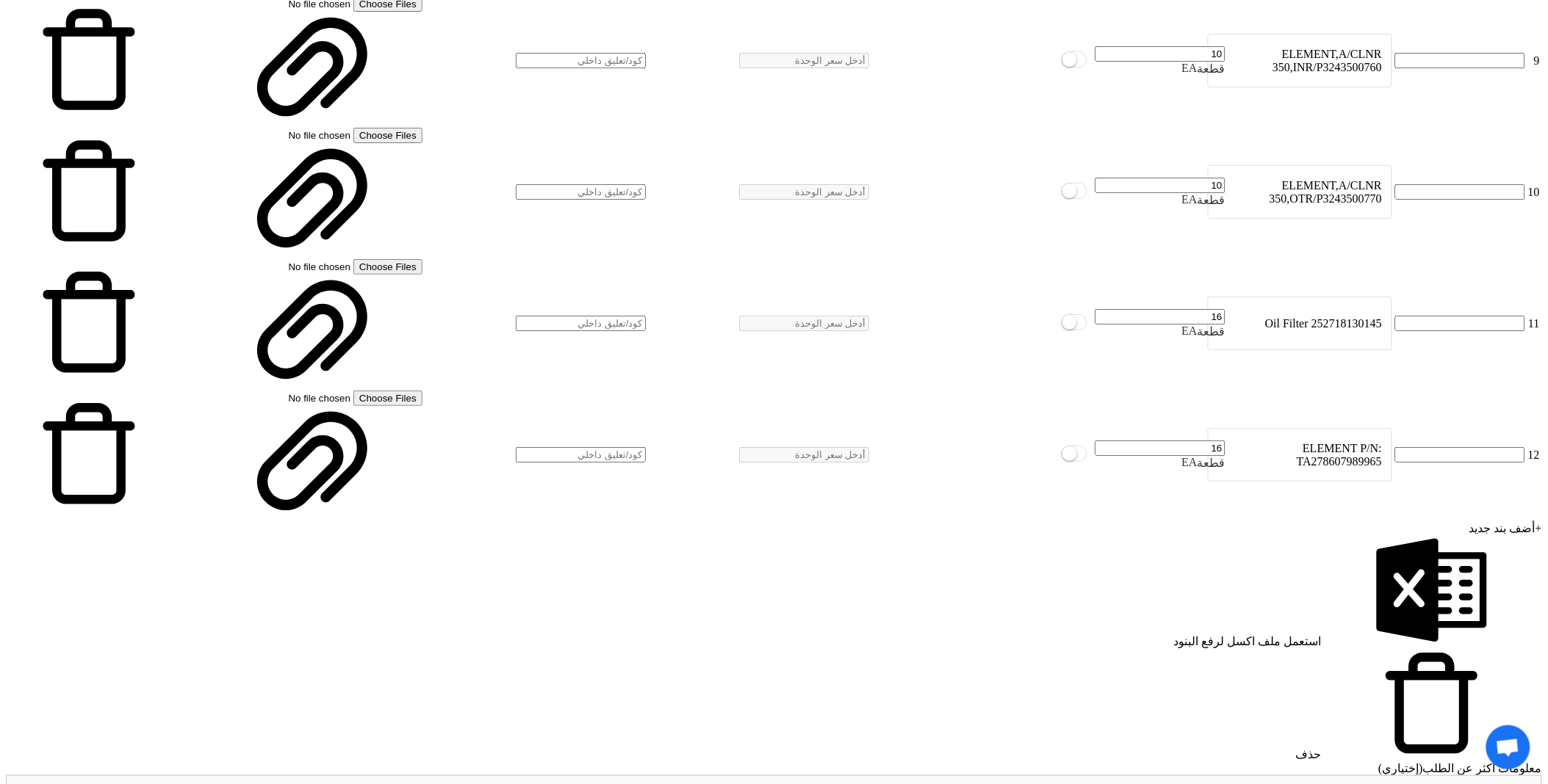
scroll to position [3085, 0]
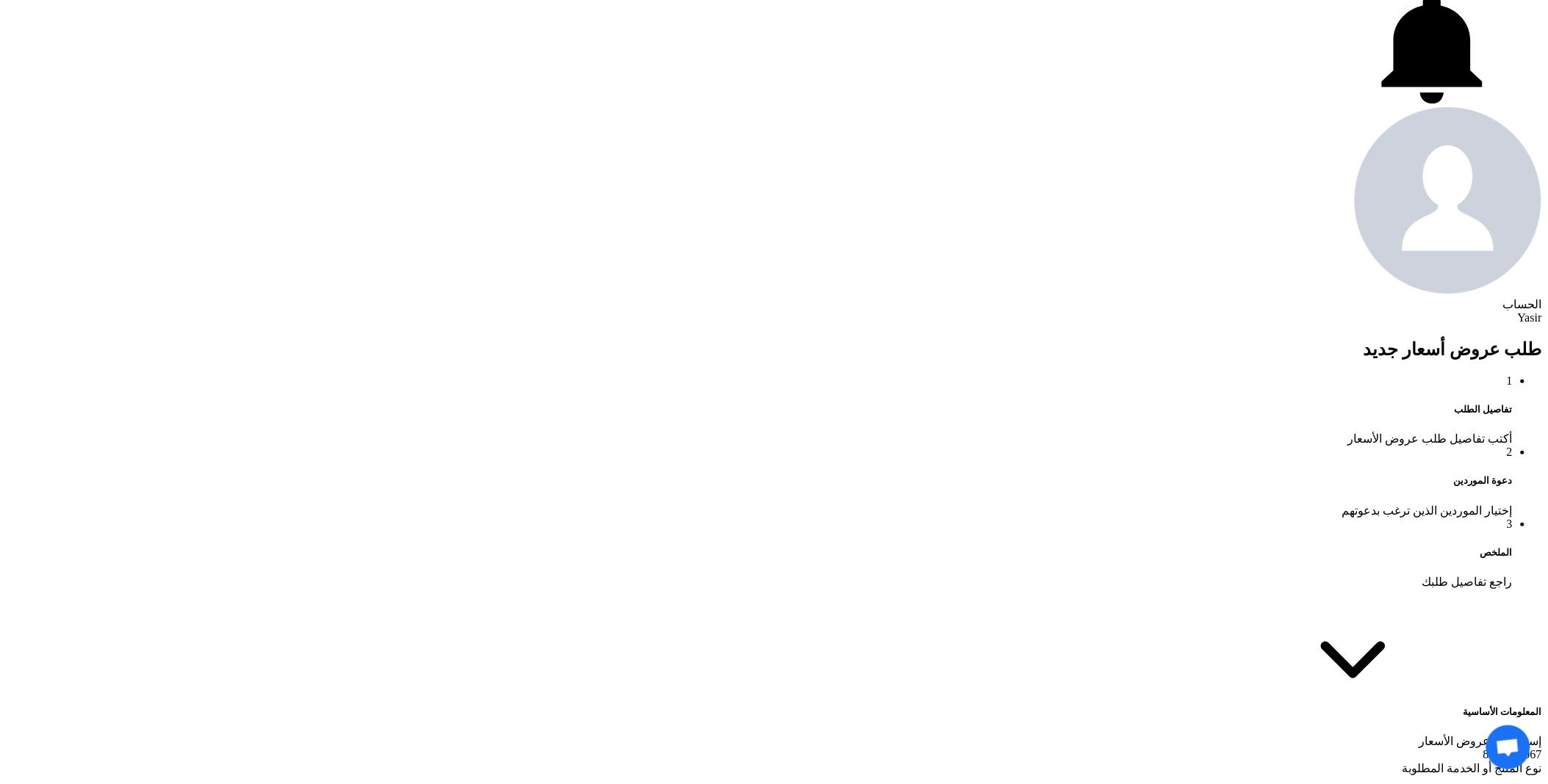
scroll to position [816, 0]
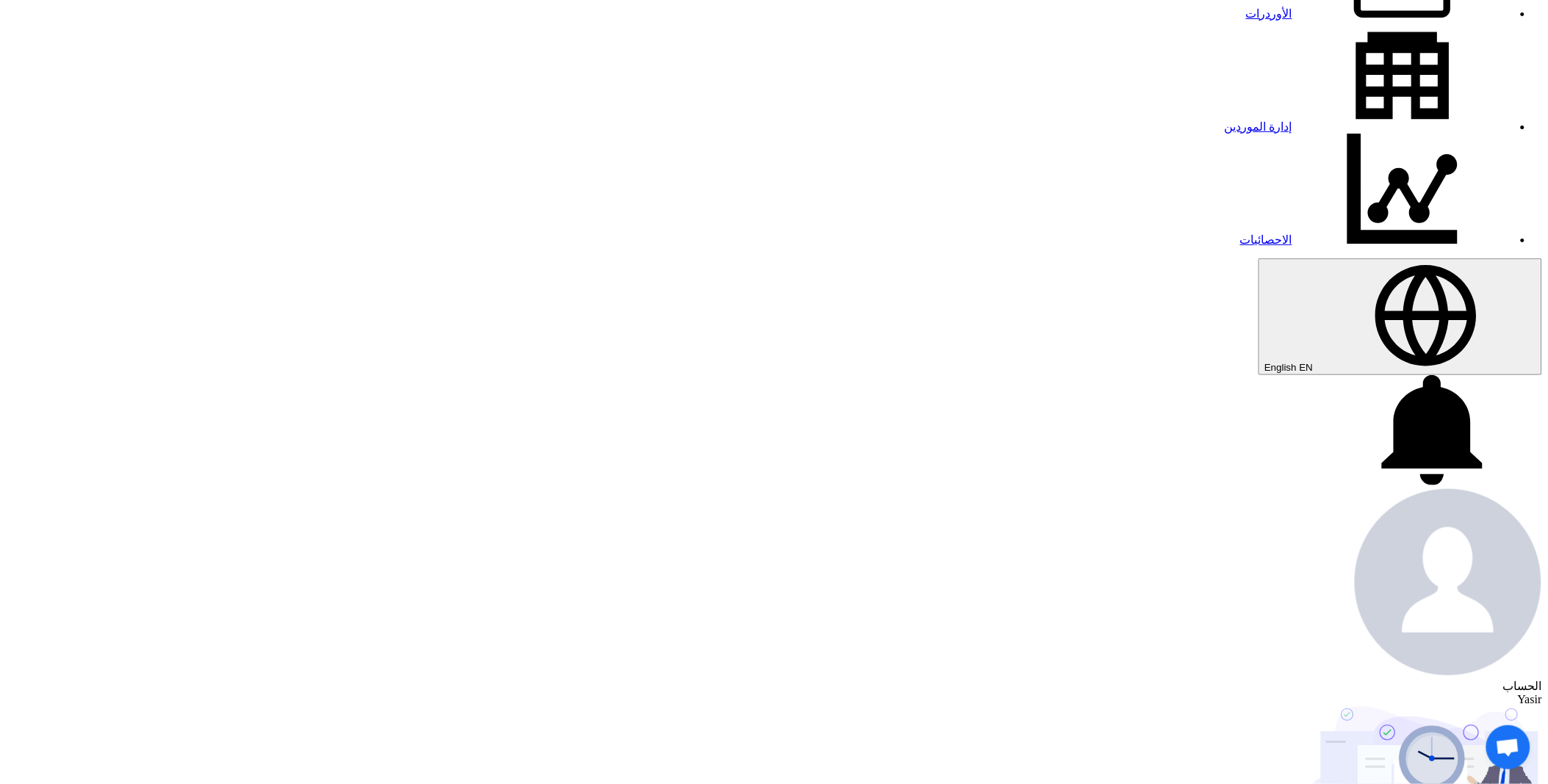
scroll to position [245, 0]
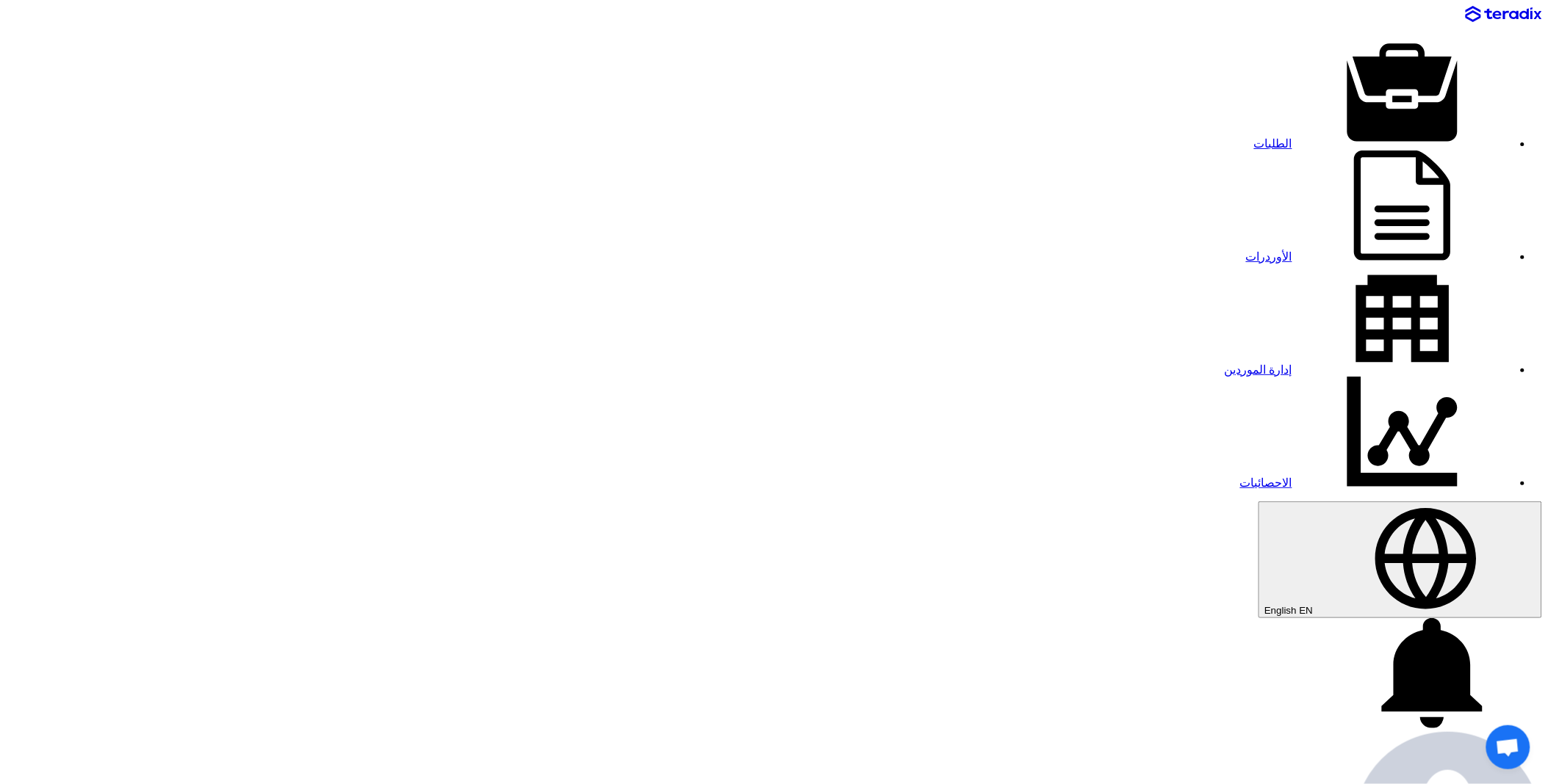
drag, startPoint x: 1077, startPoint y: 333, endPoint x: 1075, endPoint y: 326, distance: 7.3
paste input "8100007064"
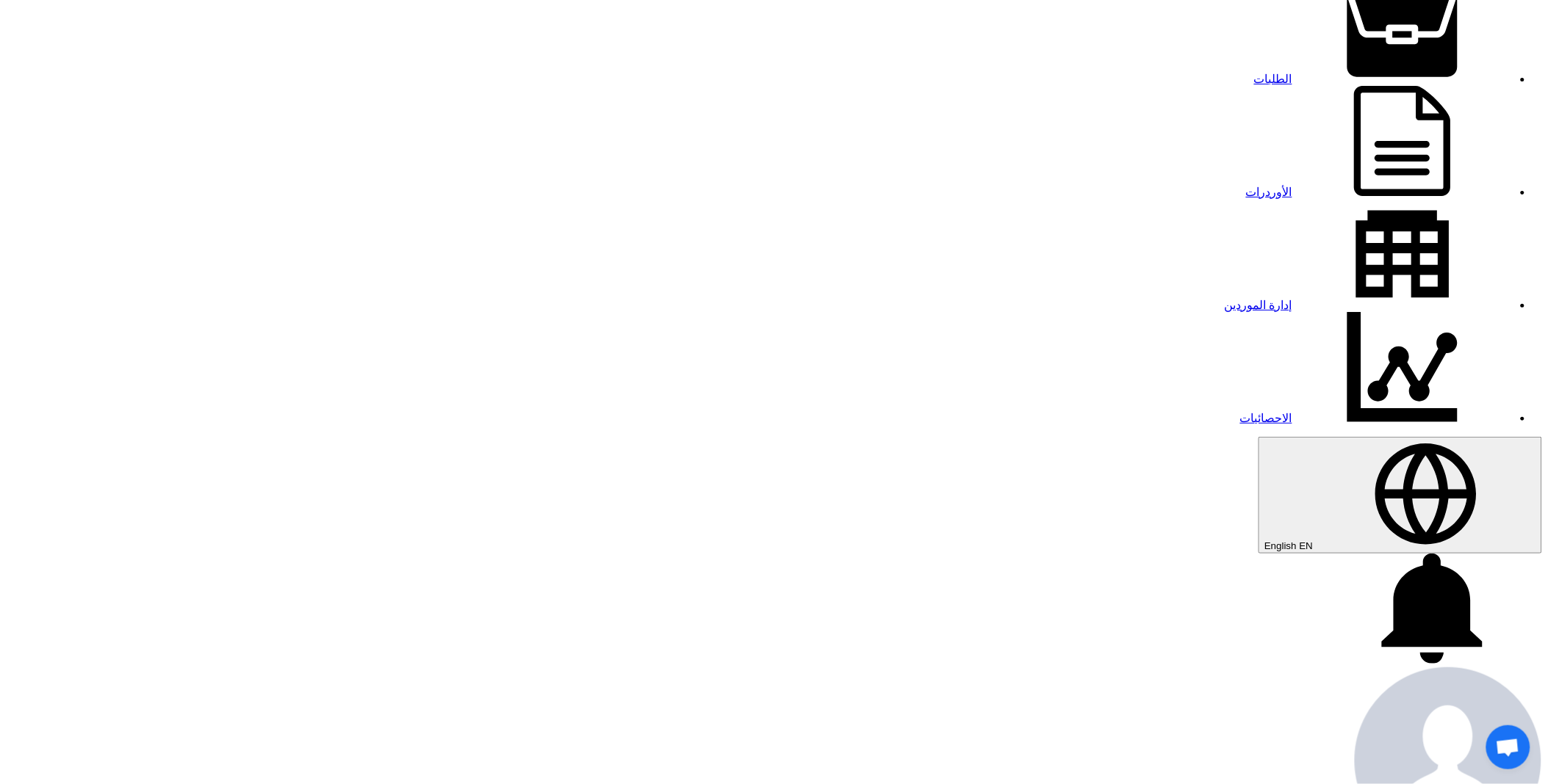
scroll to position [245, 0]
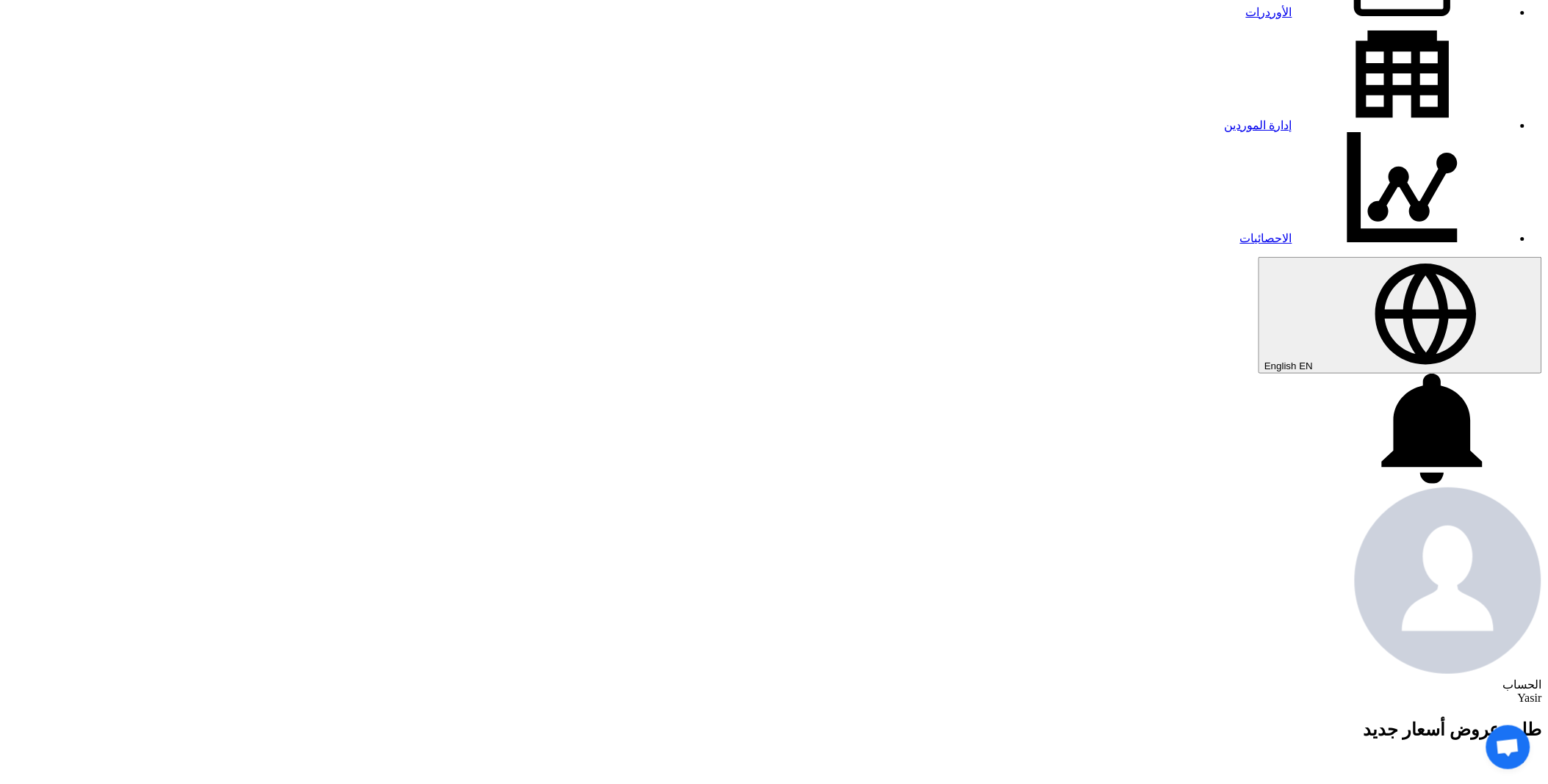
type input "8100007064"
paste input "8100007064"
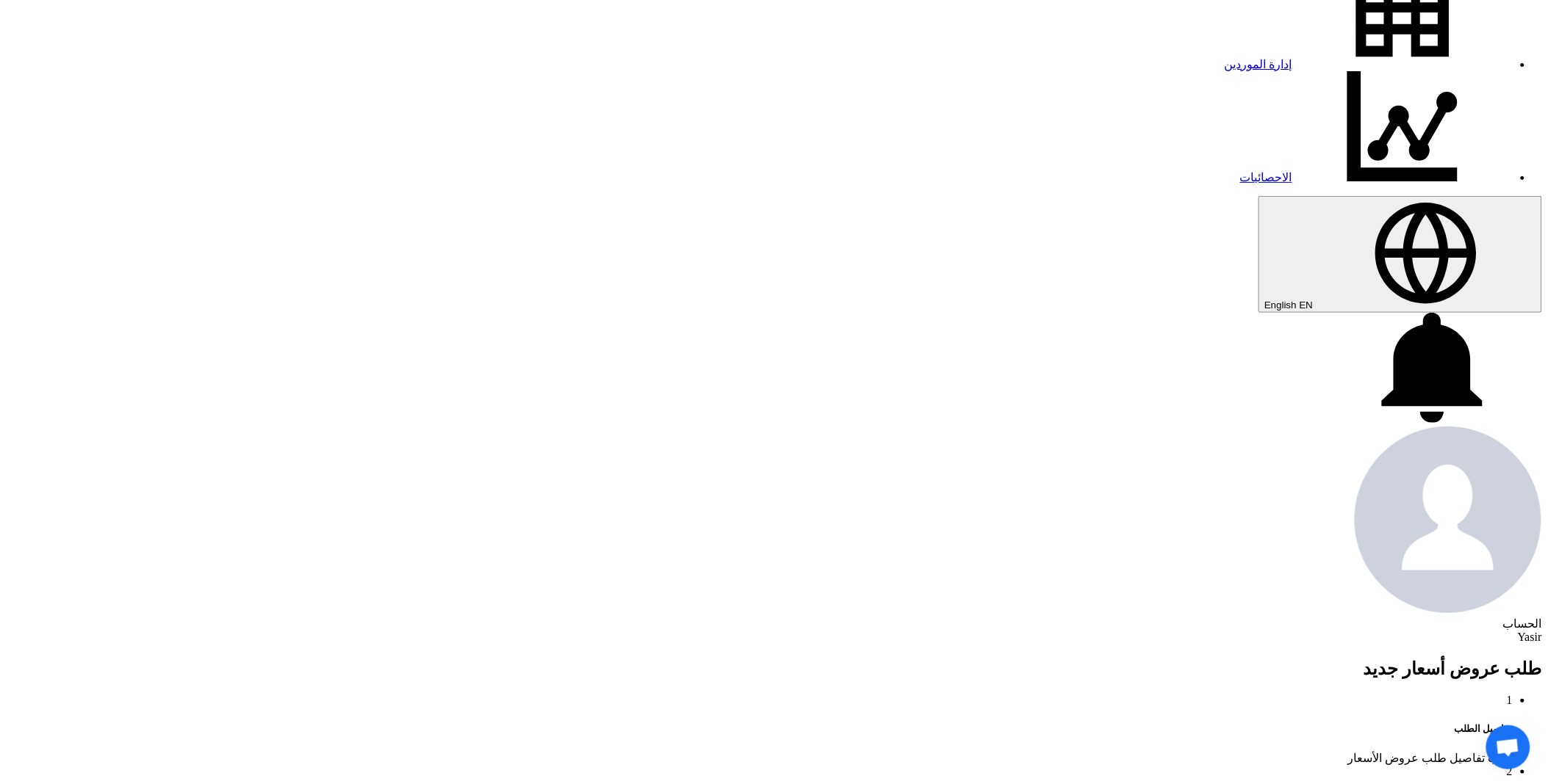
scroll to position [489, 0]
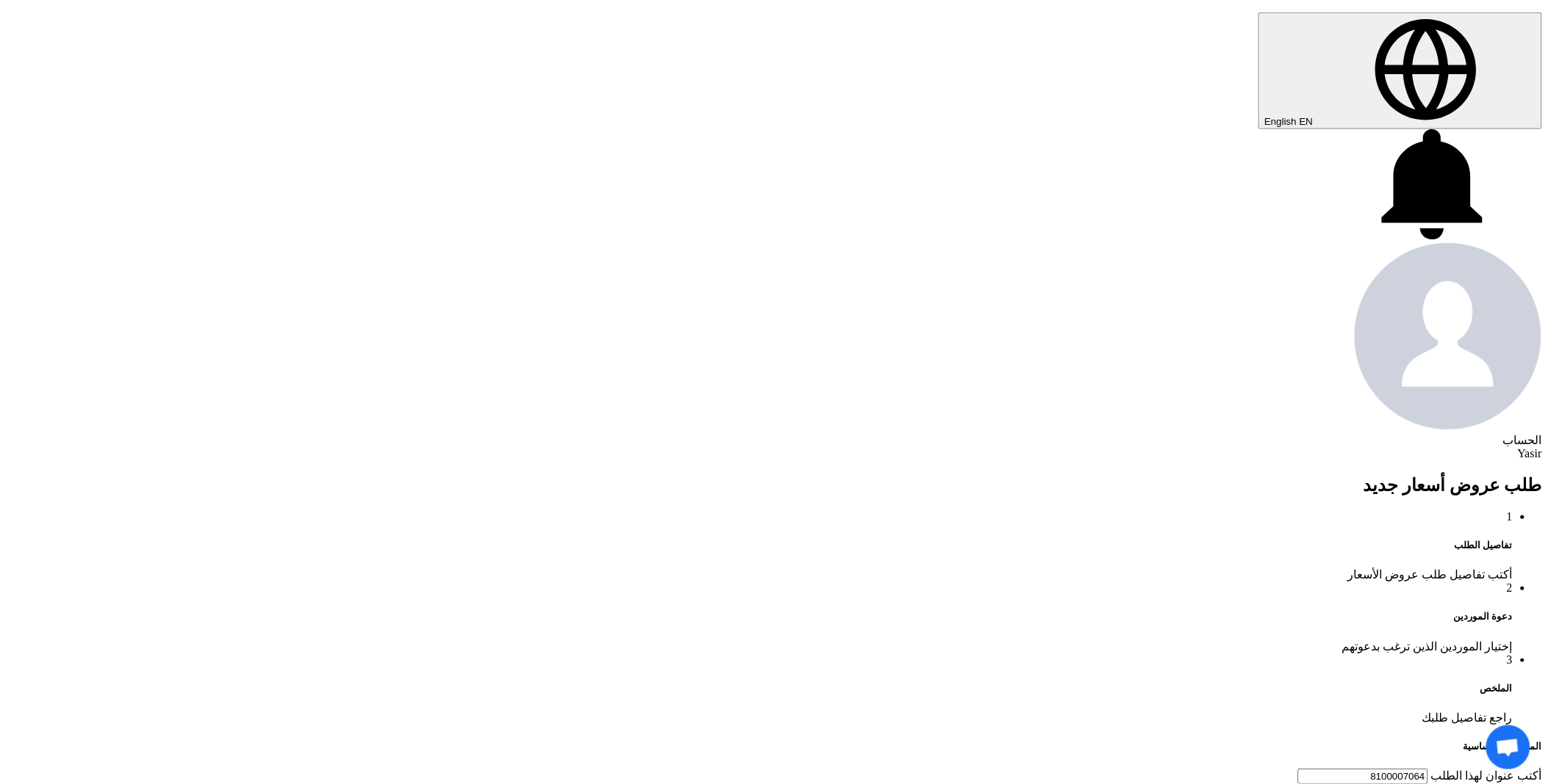
type input "8100007064"
drag, startPoint x: 1129, startPoint y: 566, endPoint x: 819, endPoint y: 545, distance: 310.7
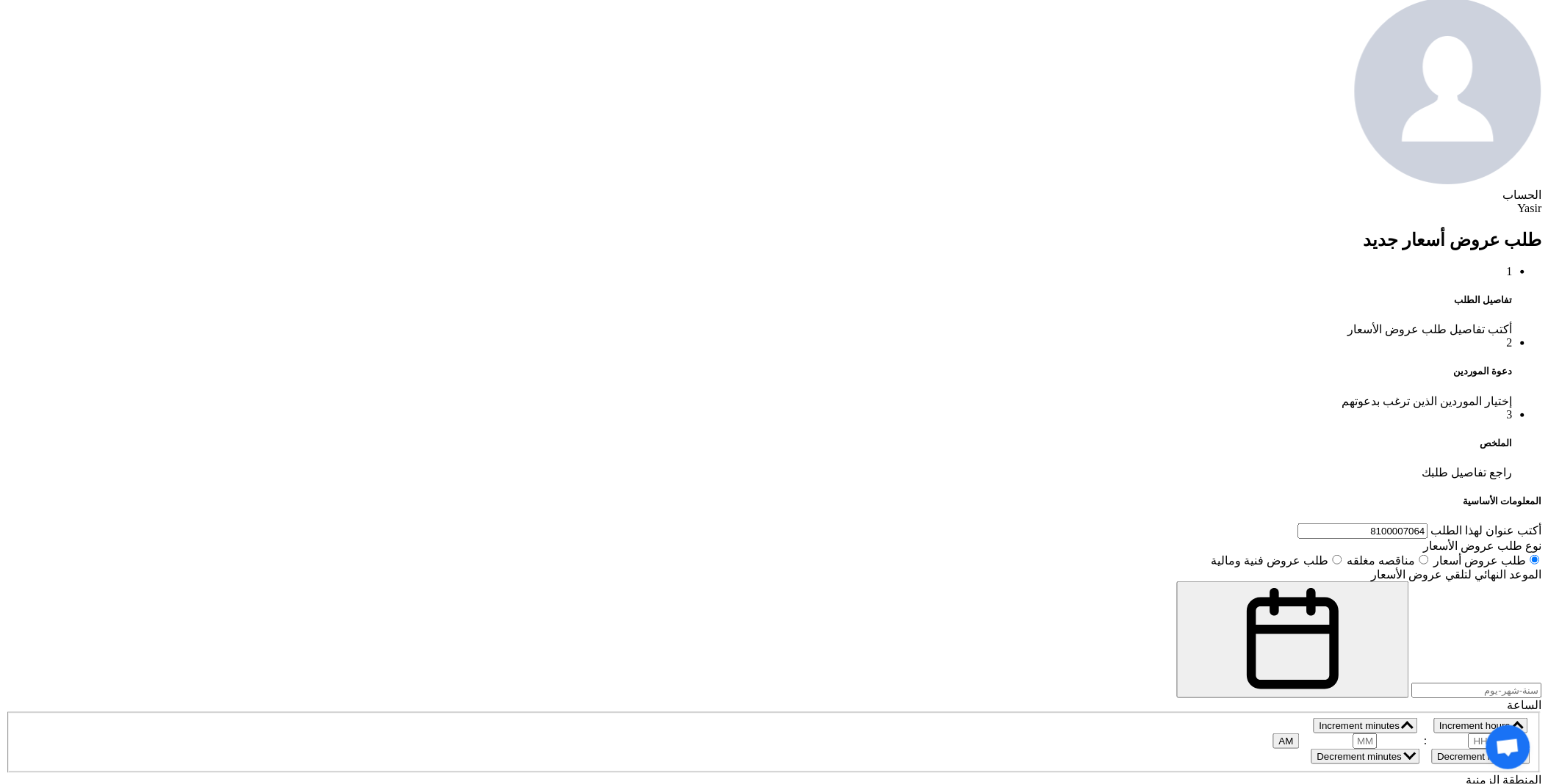
scroll to position [305, 0]
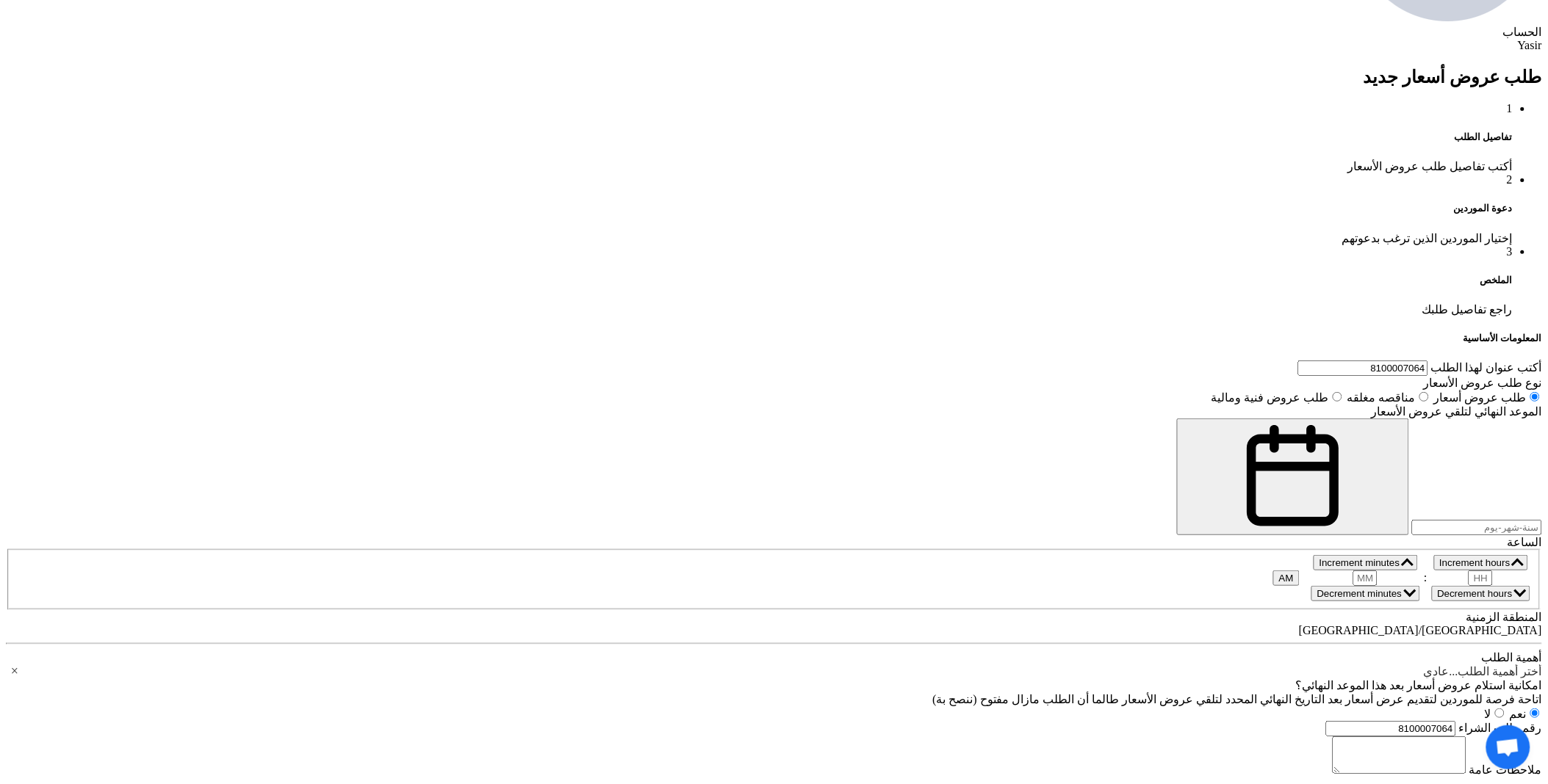
scroll to position [142, 0]
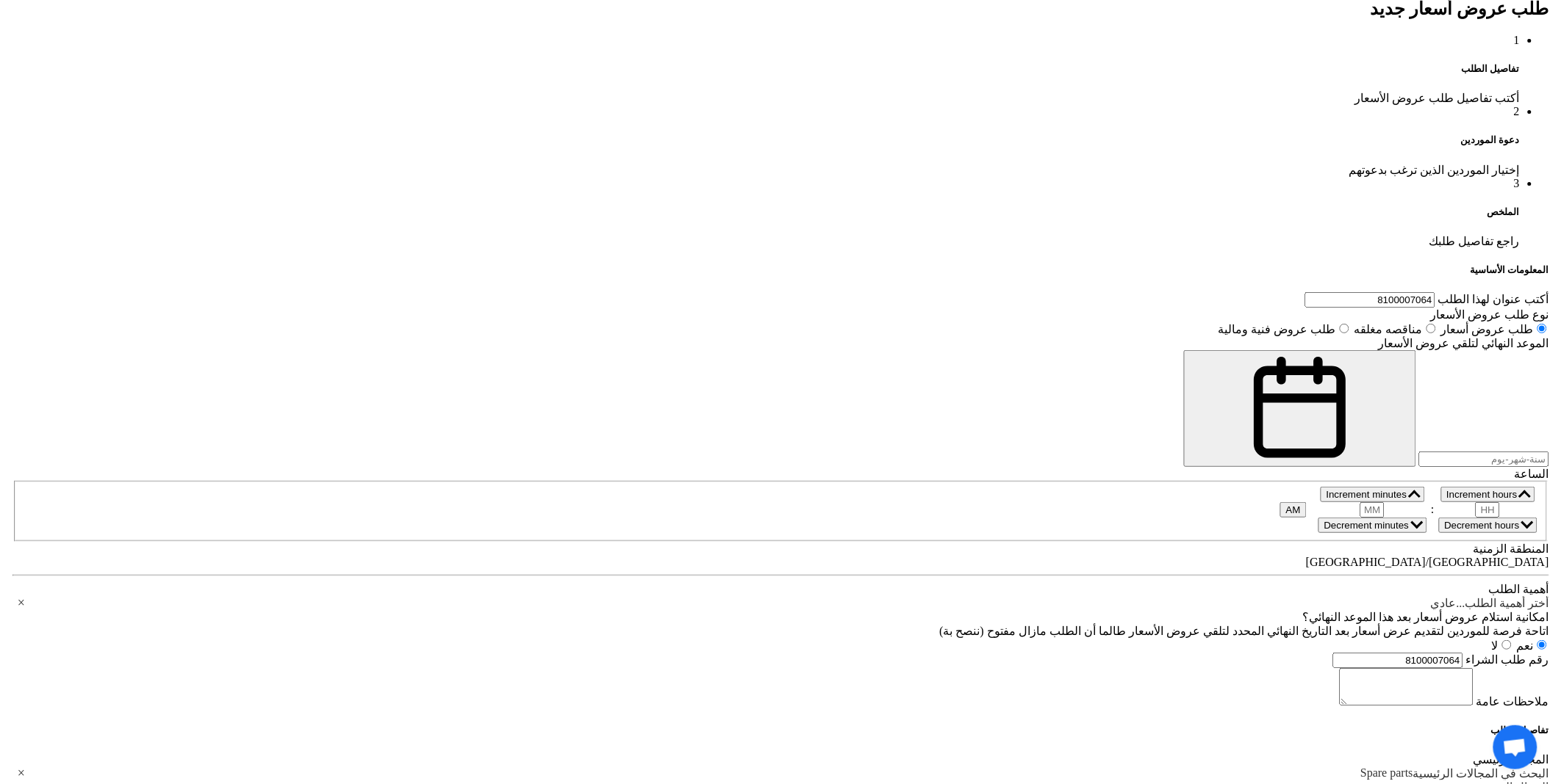
scroll to position [1060, 0]
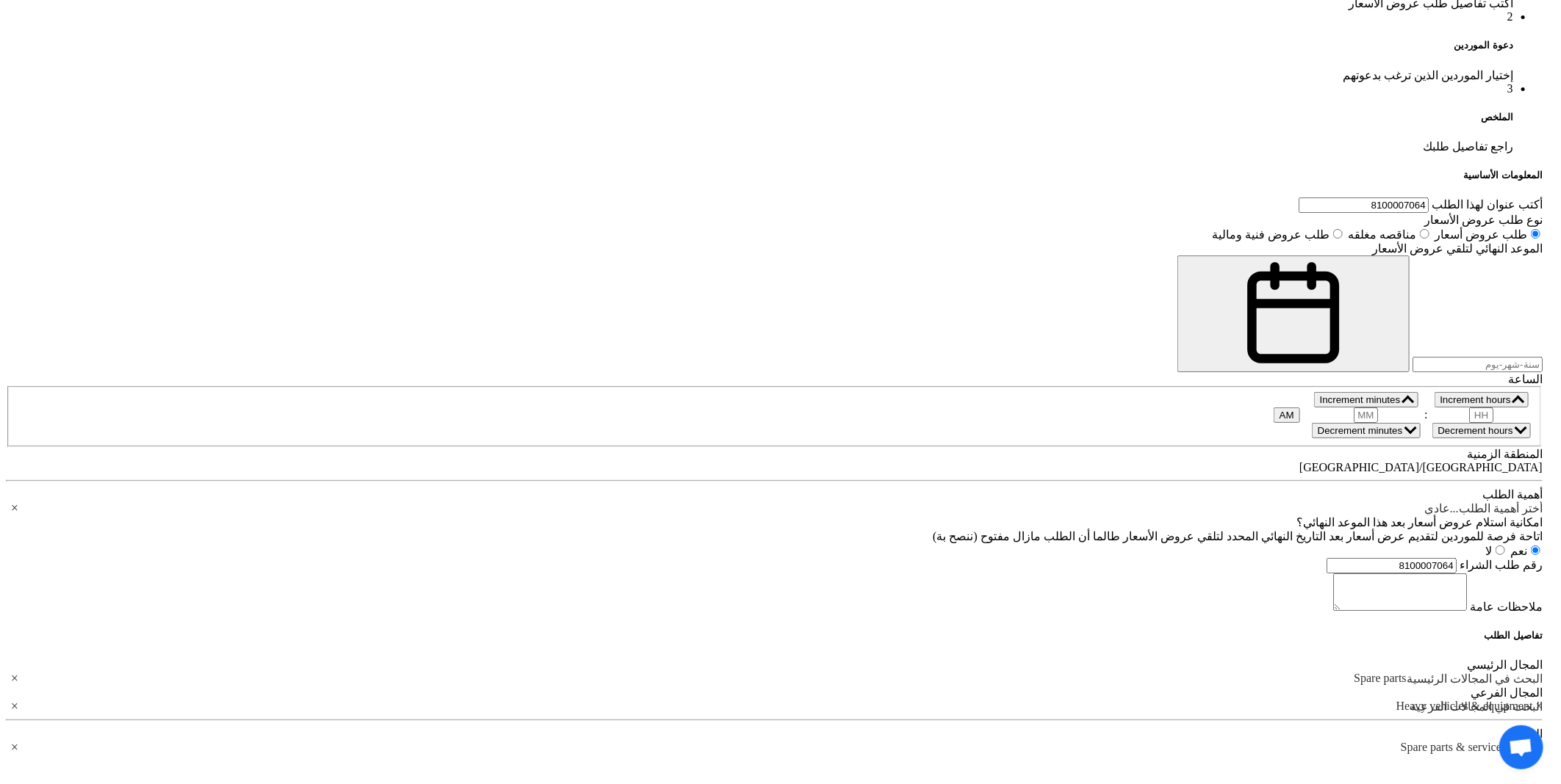
scroll to position [163, 0]
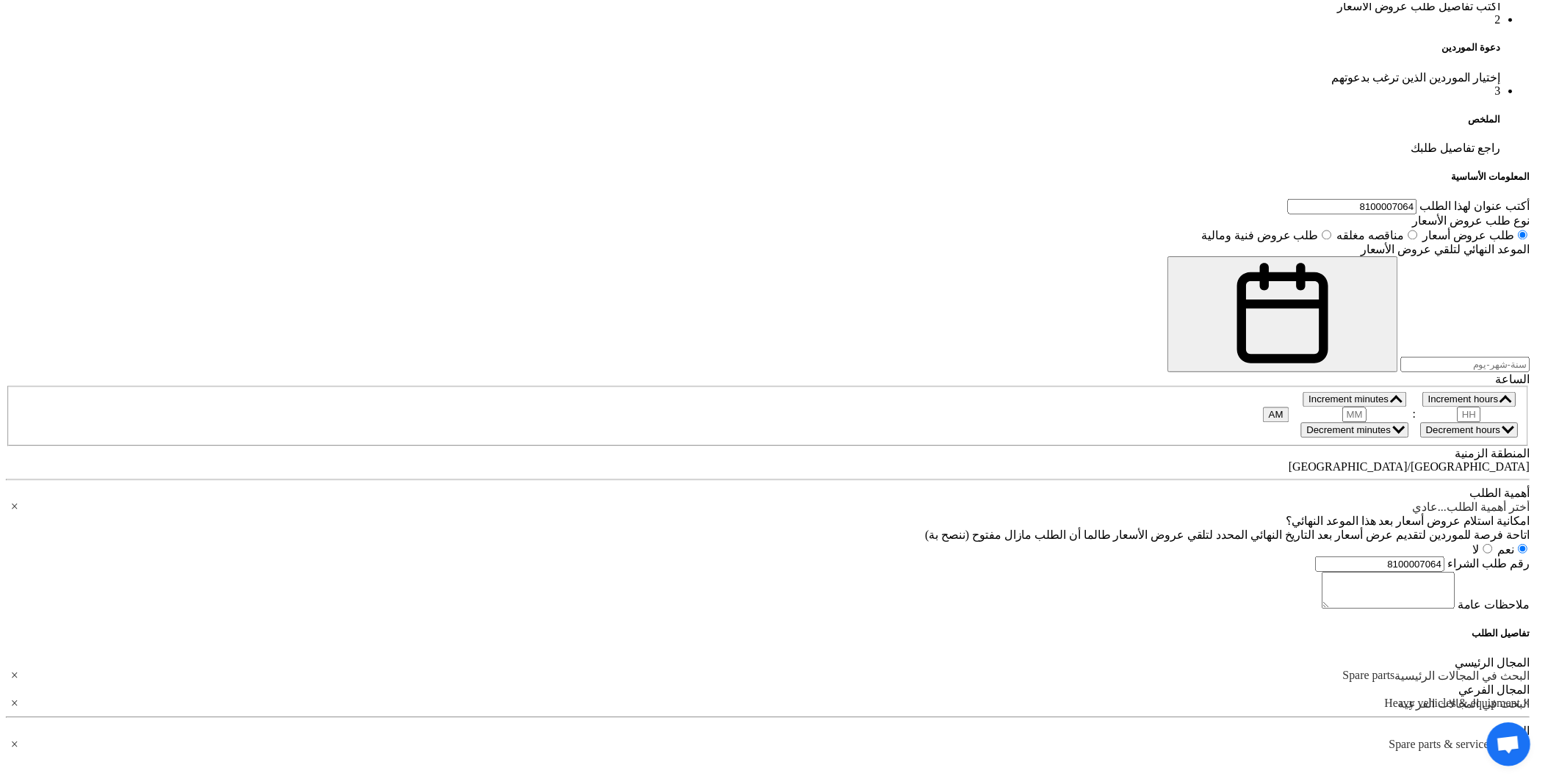
scroll to position [39, 0]
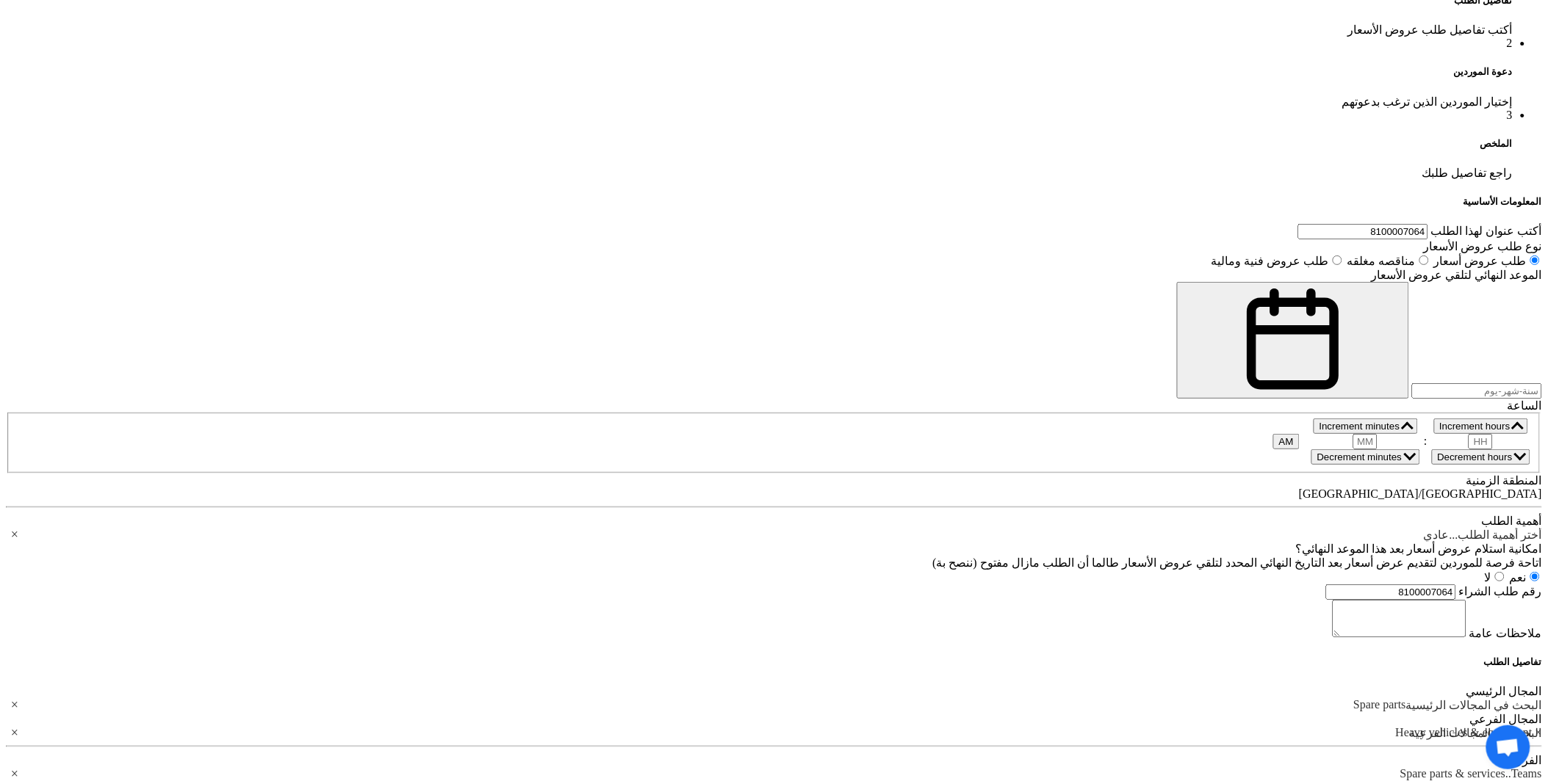
scroll to position [1044, 0]
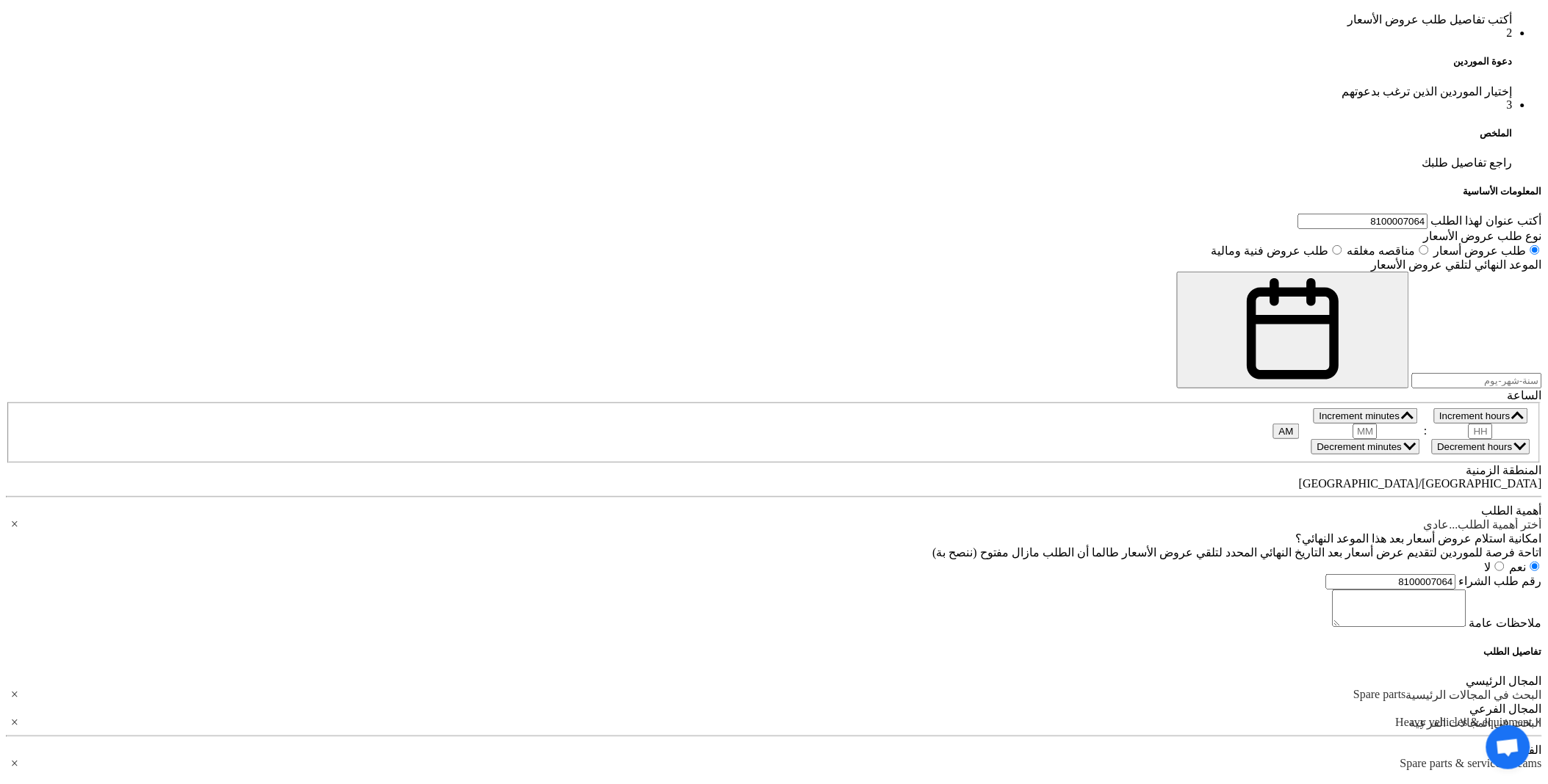
drag, startPoint x: 1049, startPoint y: 343, endPoint x: 1099, endPoint y: 345, distance: 50.0
drag, startPoint x: 1046, startPoint y: 558, endPoint x: 1111, endPoint y: 554, distance: 65.1
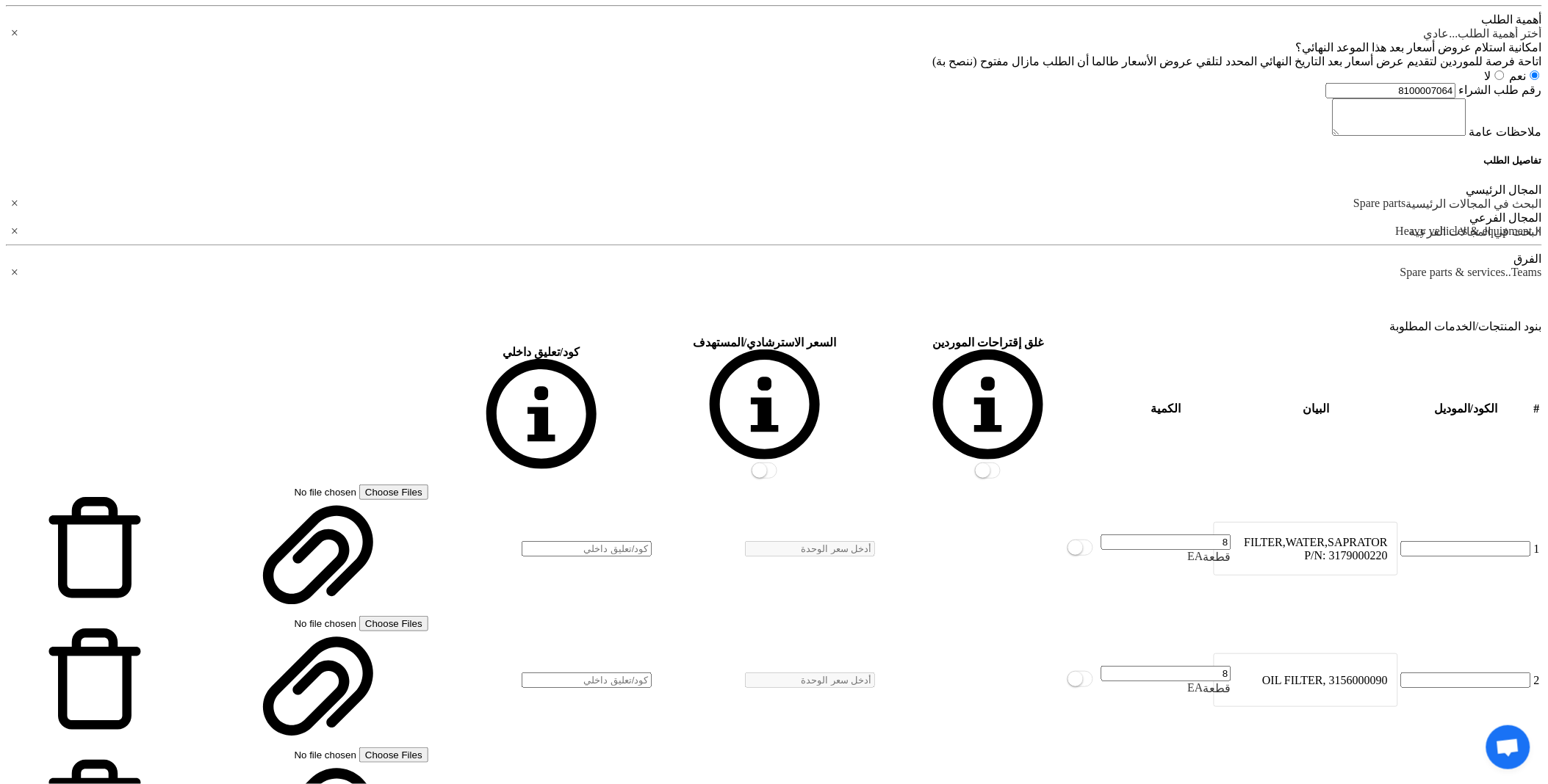
scroll to position [1616, 0]
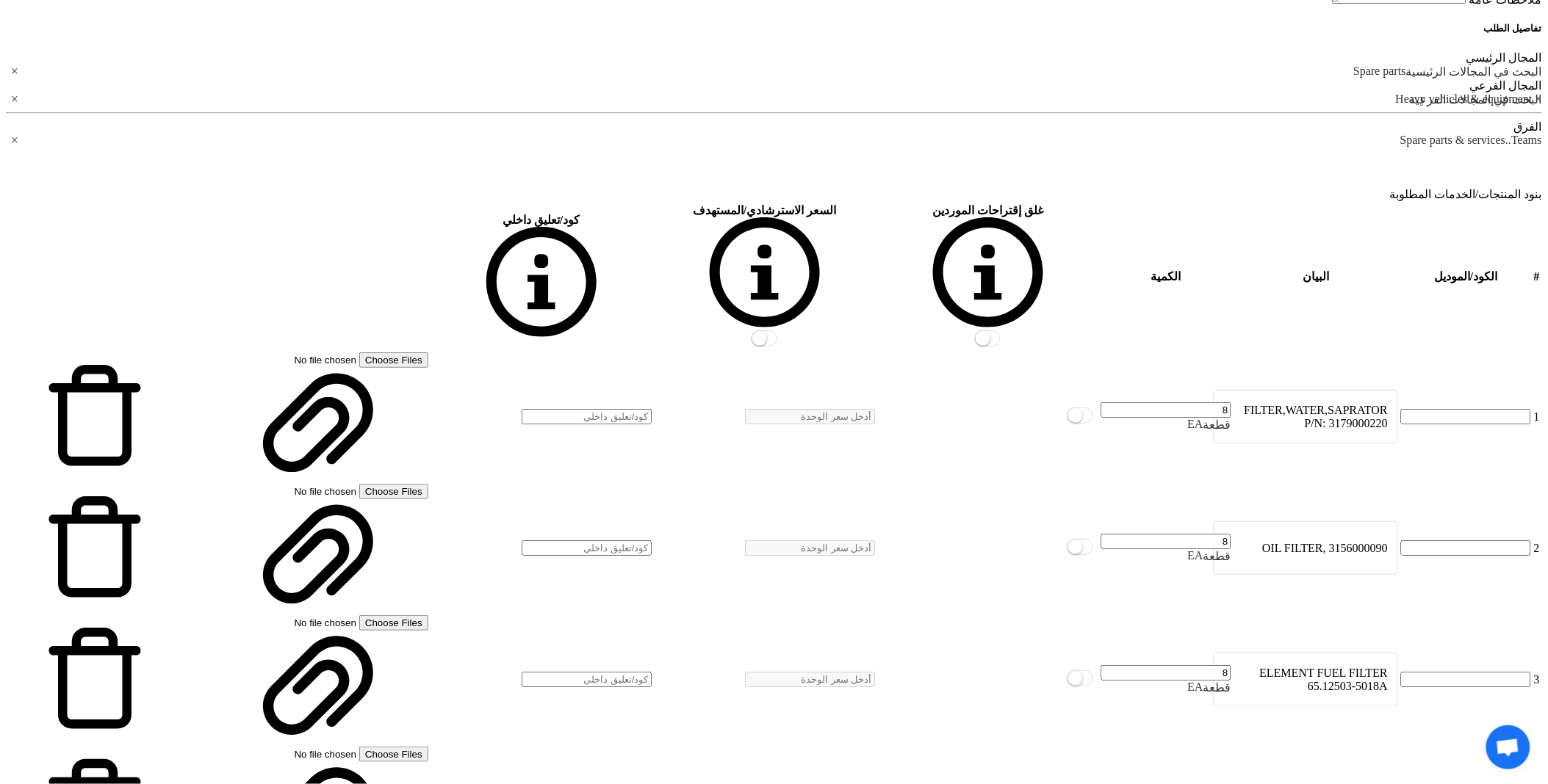
scroll to position [1697, 0]
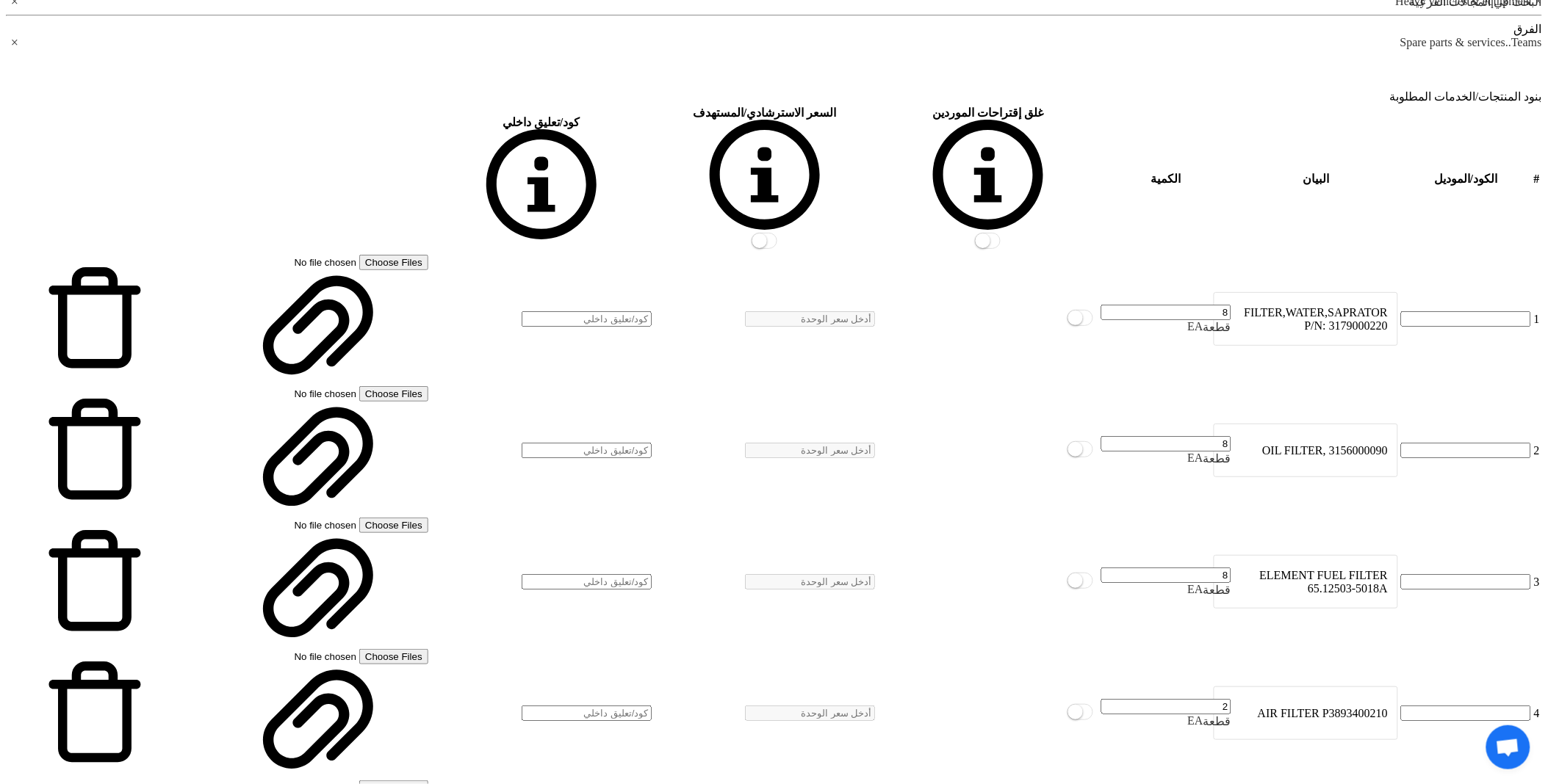
scroll to position [1860, 0]
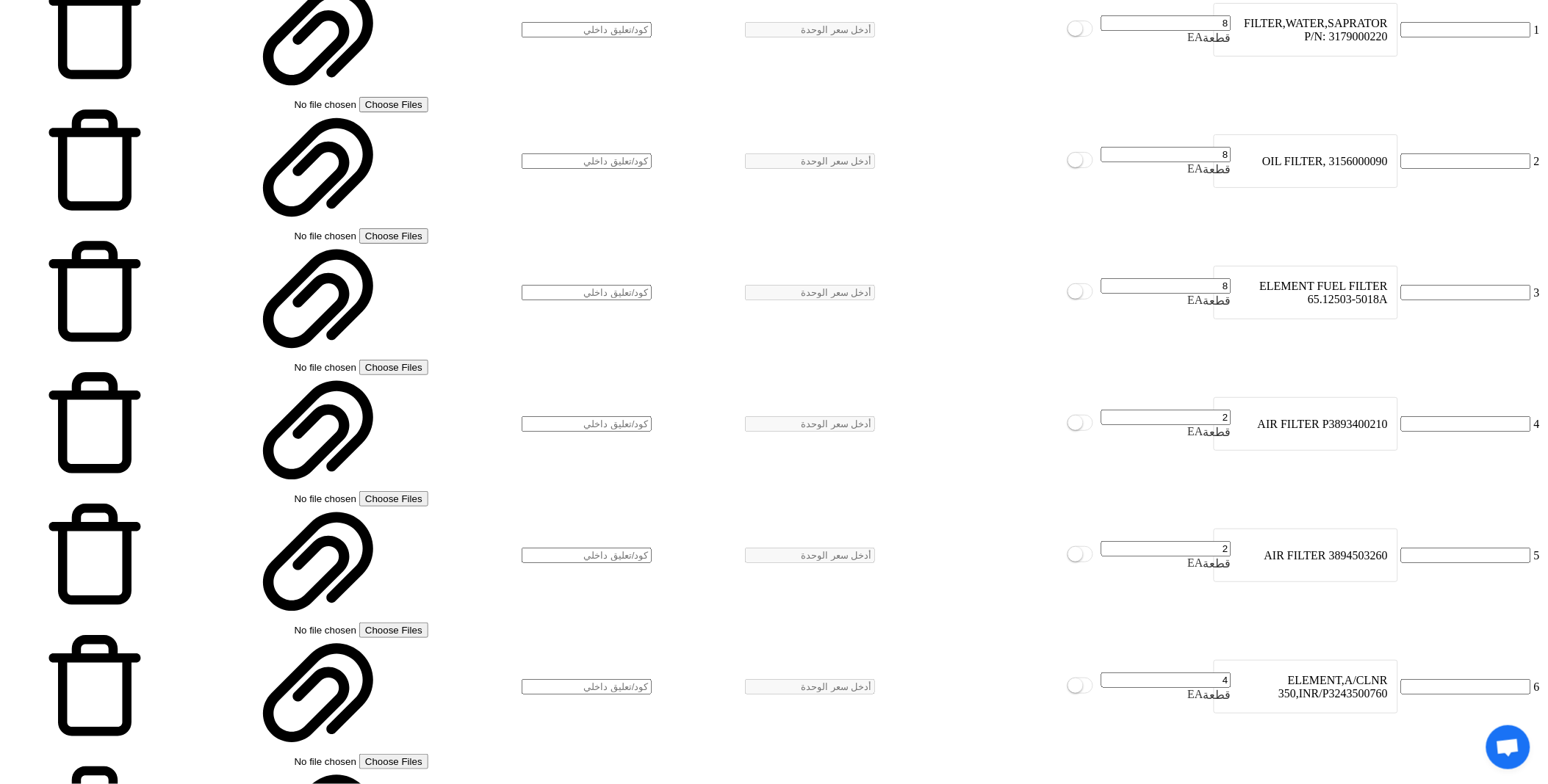
scroll to position [2105, 0]
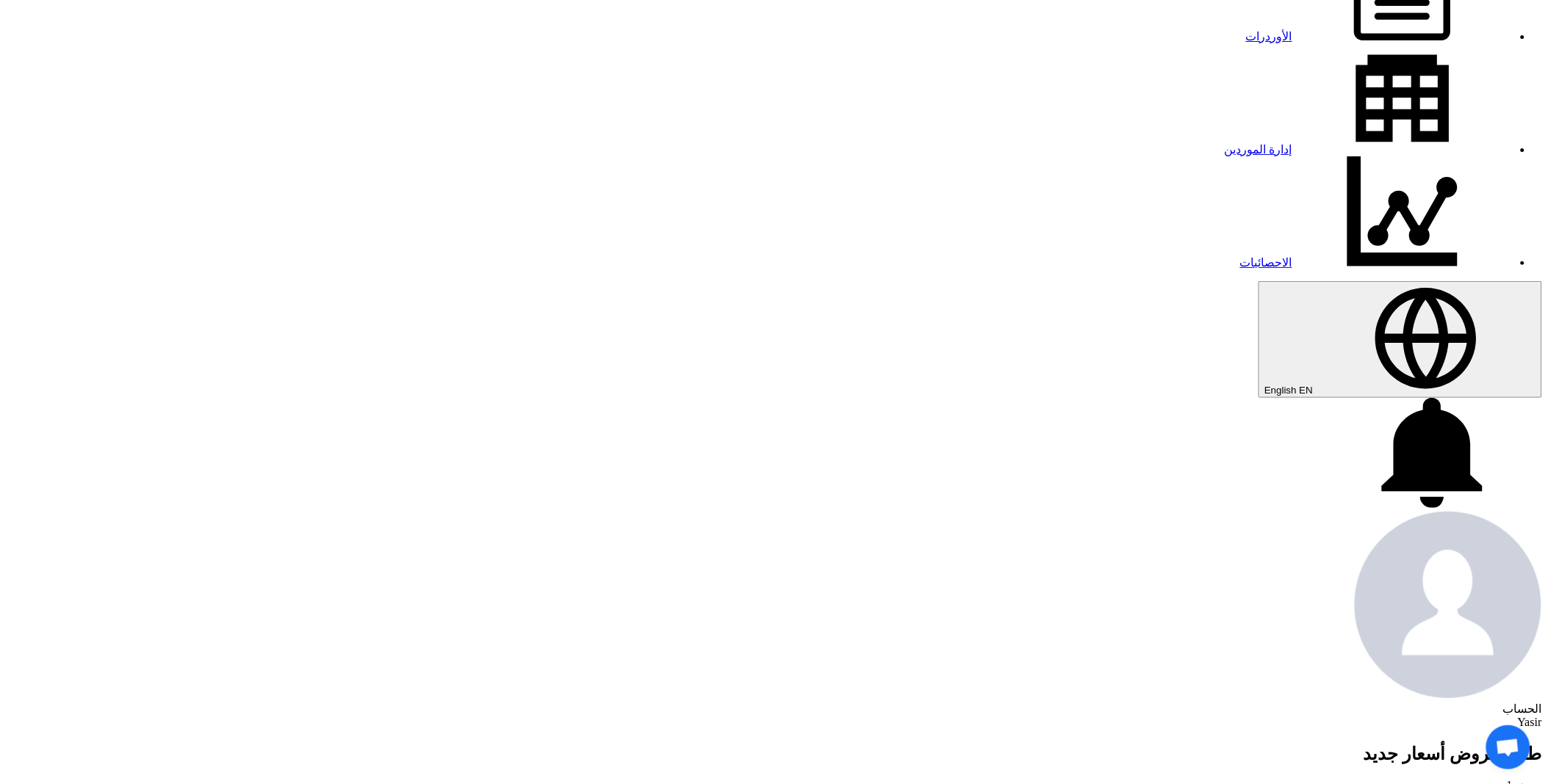
type input "[DATE]"
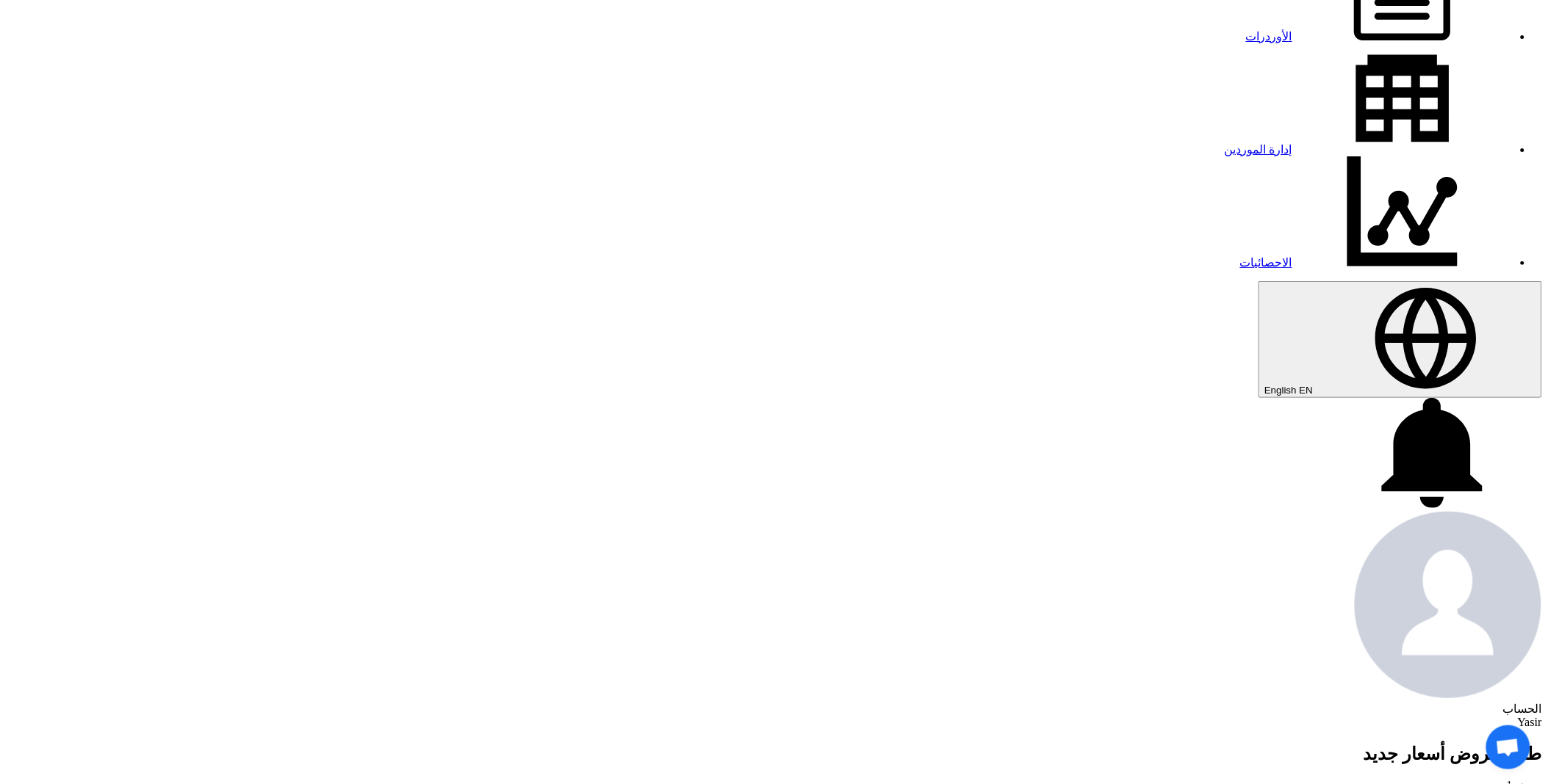
type input "10"
type input "59"
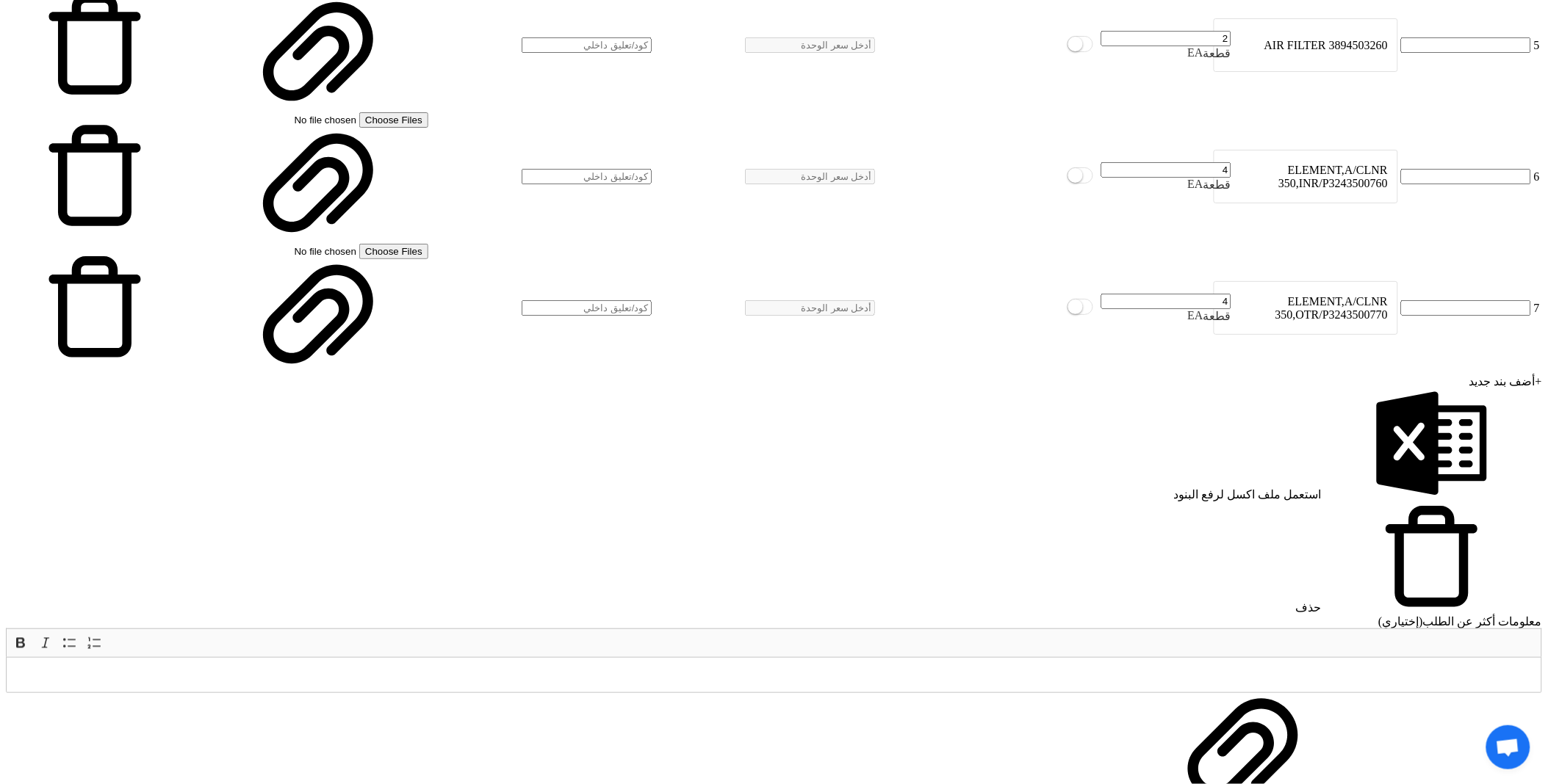
scroll to position [2771, 0]
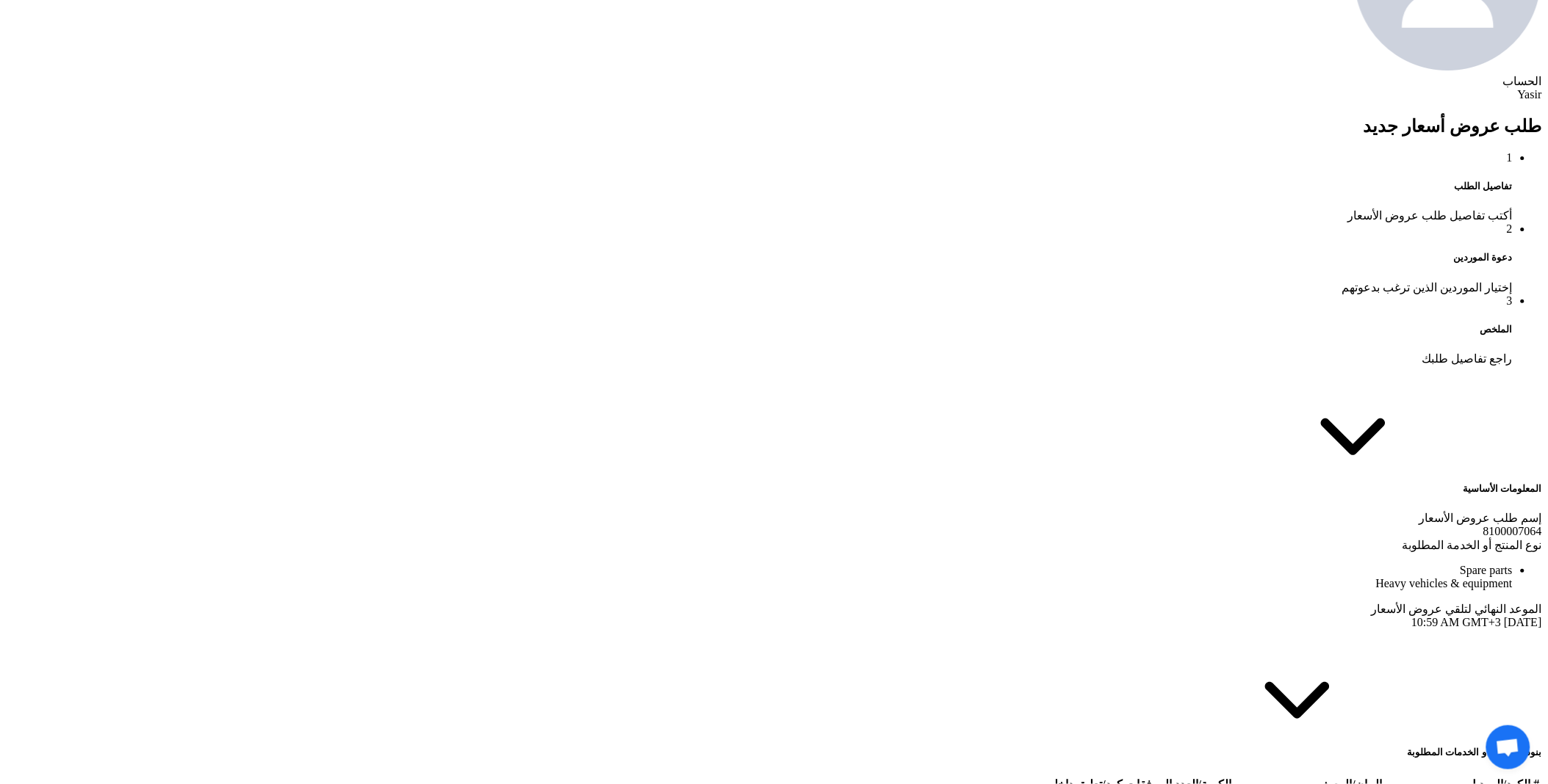
scroll to position [852, 0]
